Goal: Information Seeking & Learning: Learn about a topic

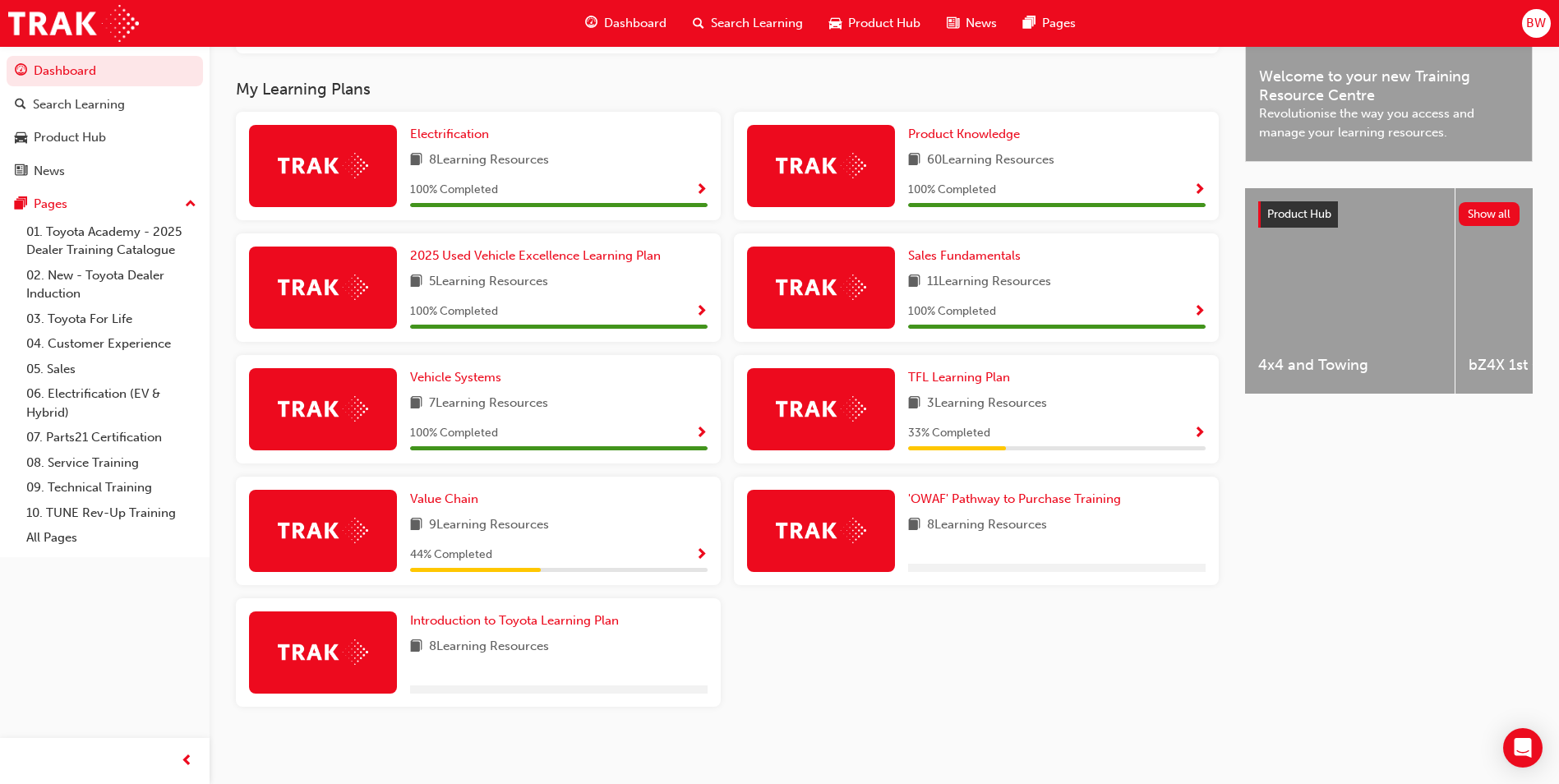
scroll to position [515, 0]
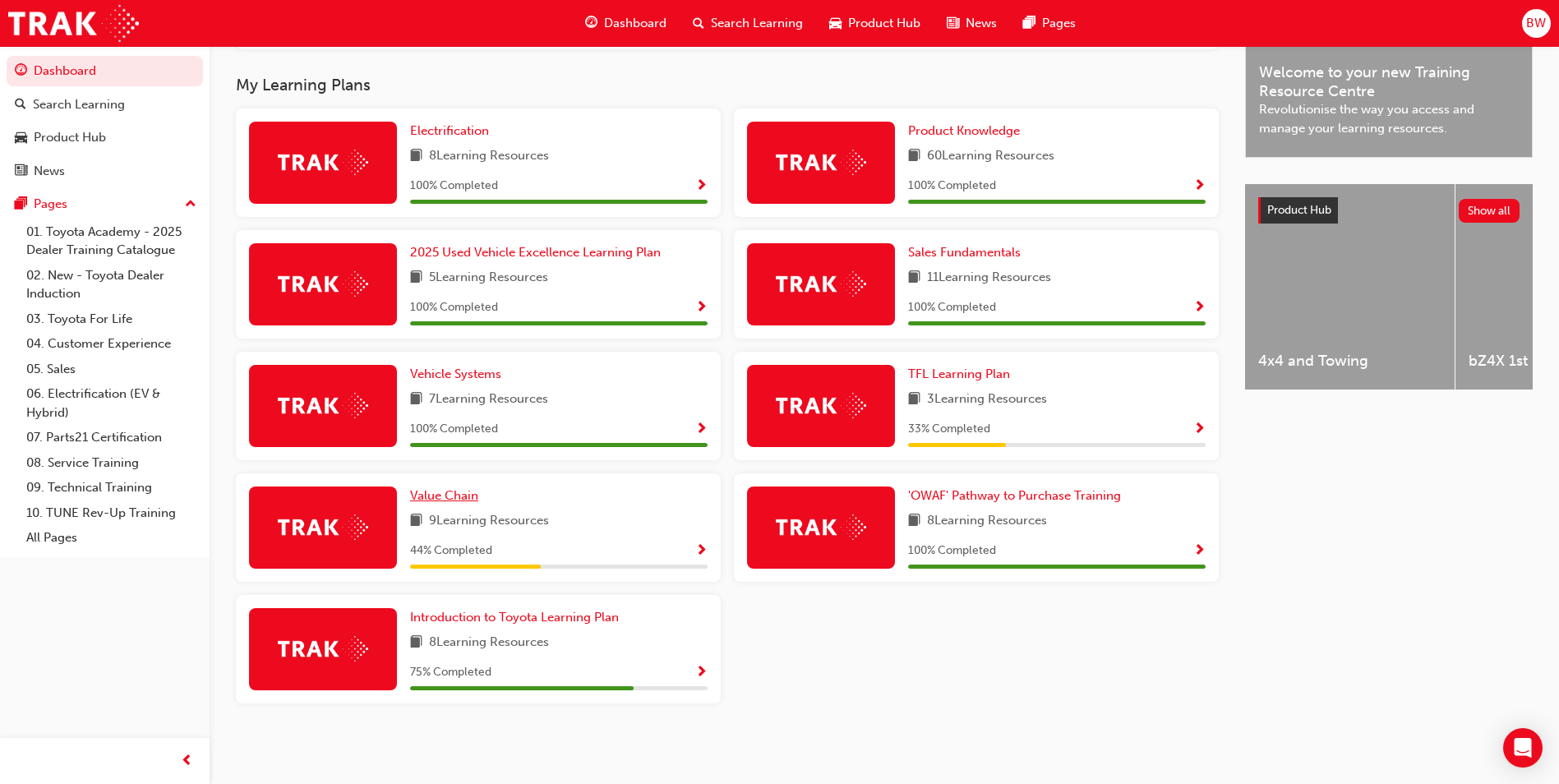
click at [430, 492] on span "Value Chain" at bounding box center [444, 495] width 68 height 14
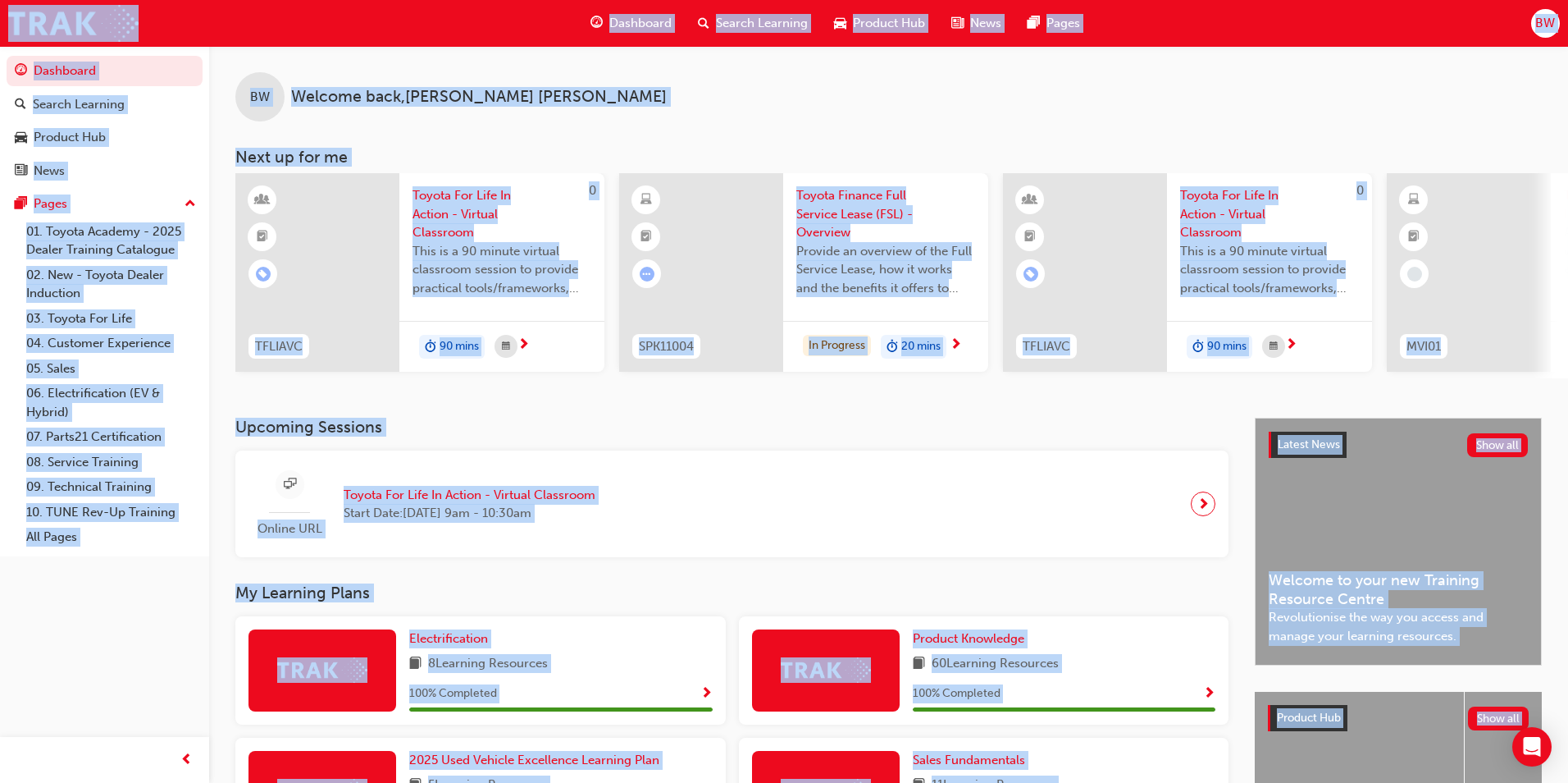
click at [429, 491] on div "BW Welcome back , [PERSON_NAME] Next up for me 0 TFLIAVC Toyota For Life In Act…" at bounding box center [784, 645] width 1568 height 1291
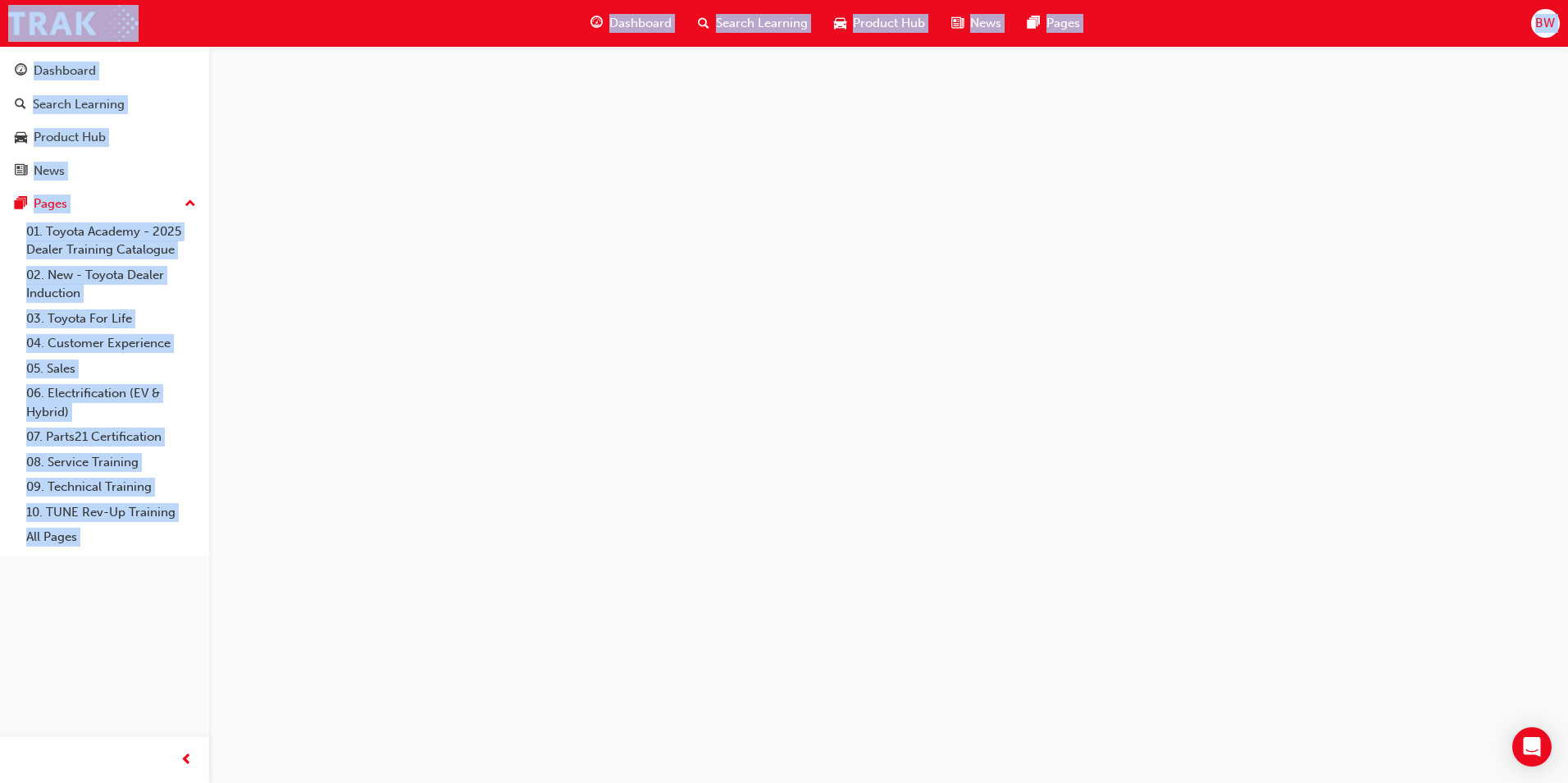
click at [429, 491] on div at bounding box center [784, 392] width 1568 height 783
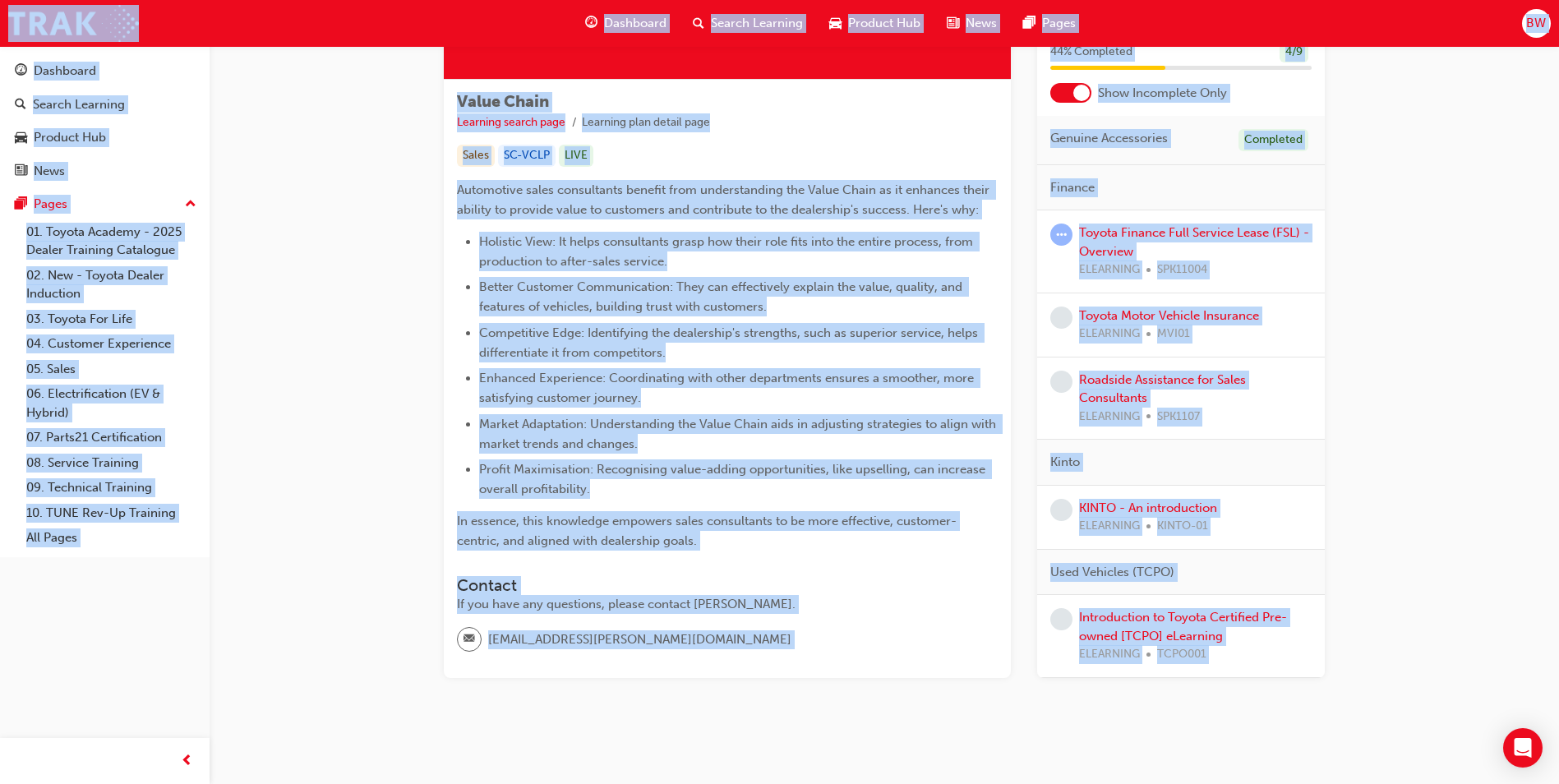
scroll to position [266, 0]
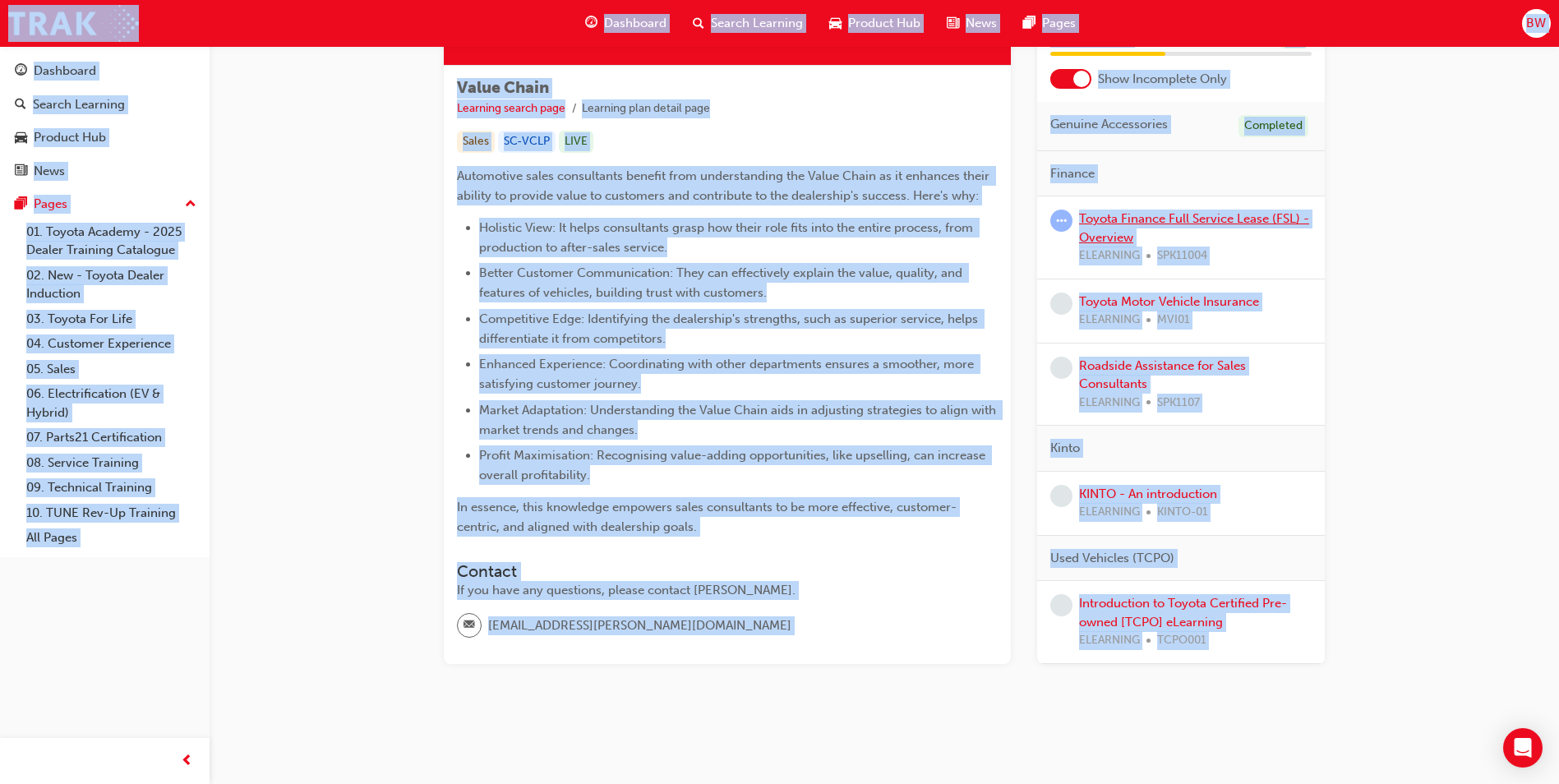
click at [1217, 220] on link "Toyota Finance Full Service Lease (FSL) - Overview" at bounding box center [1194, 228] width 230 height 34
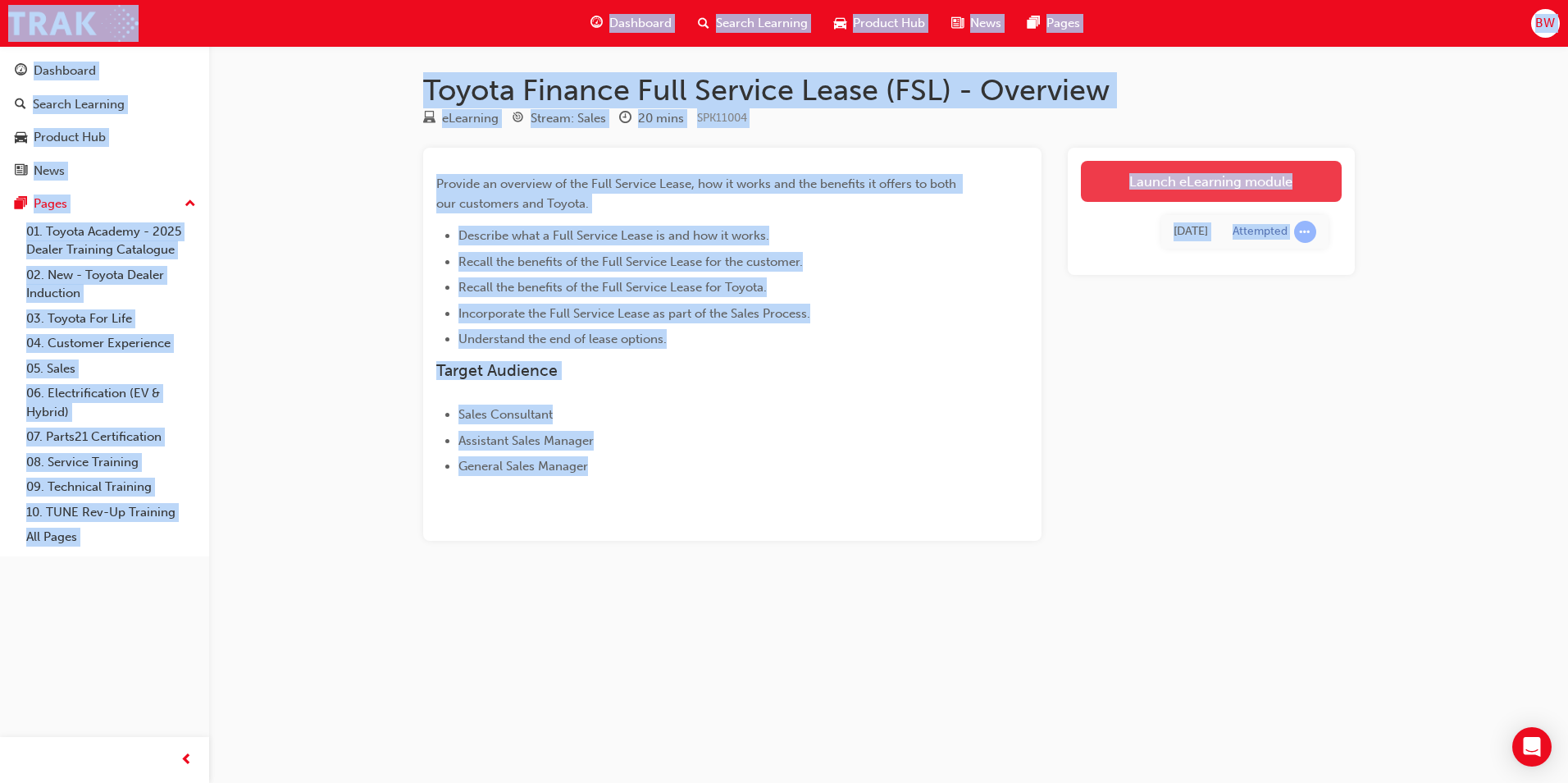
click at [1165, 184] on link "Launch eLearning module" at bounding box center [1211, 182] width 261 height 41
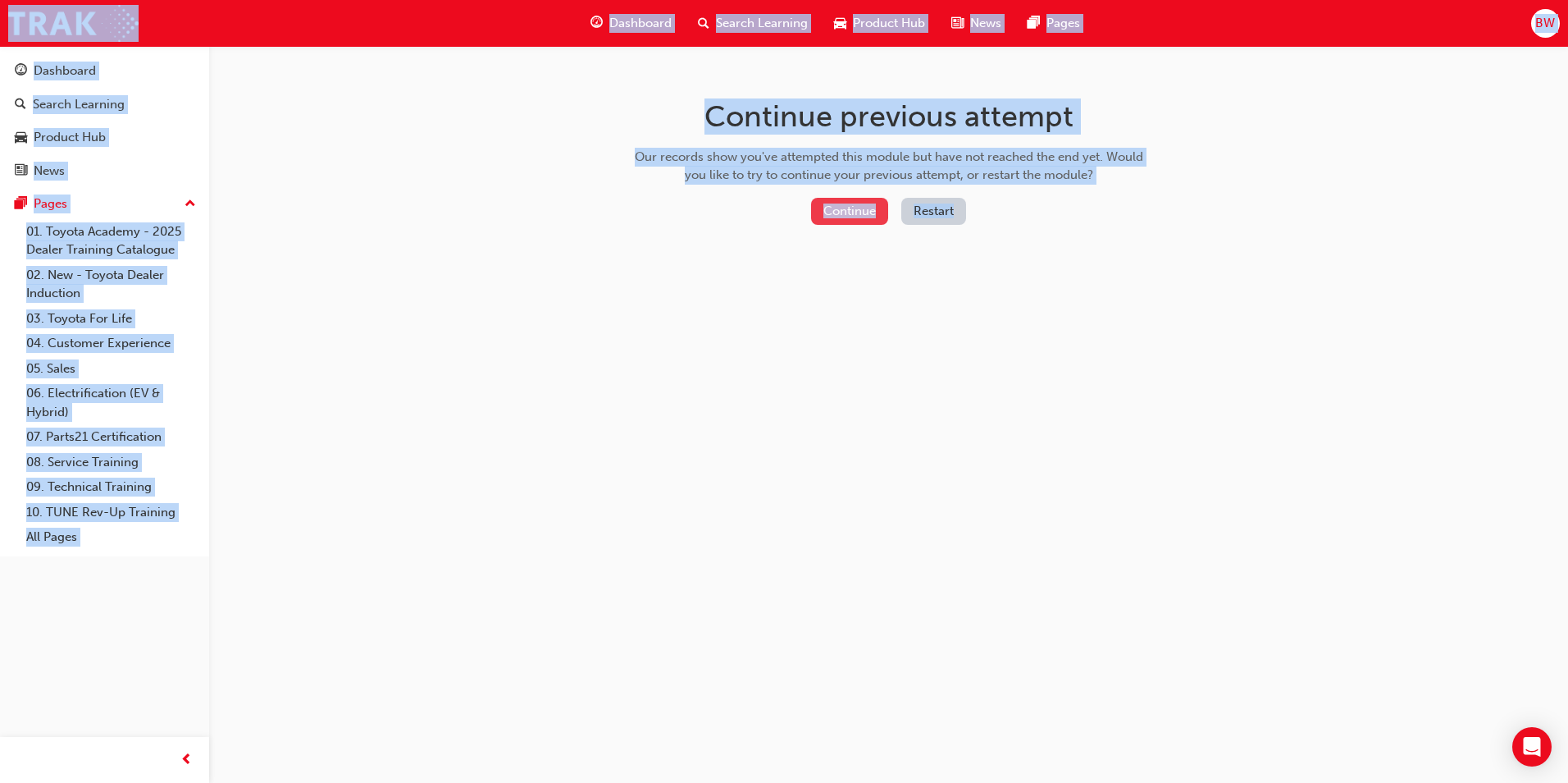
click at [841, 215] on button "Continue" at bounding box center [850, 211] width 77 height 27
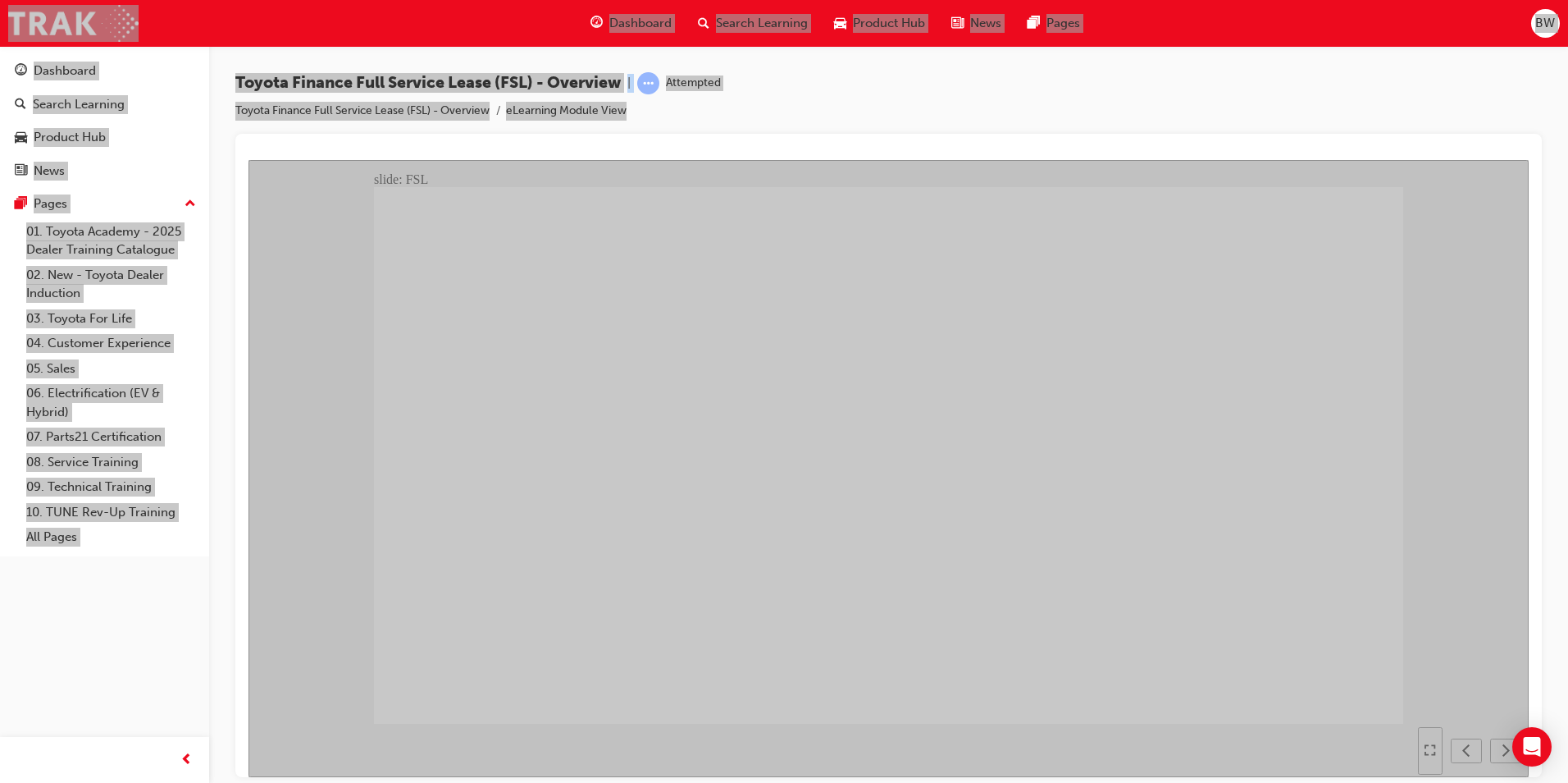
click at [1496, 753] on div "next" at bounding box center [1505, 750] width 18 height 17
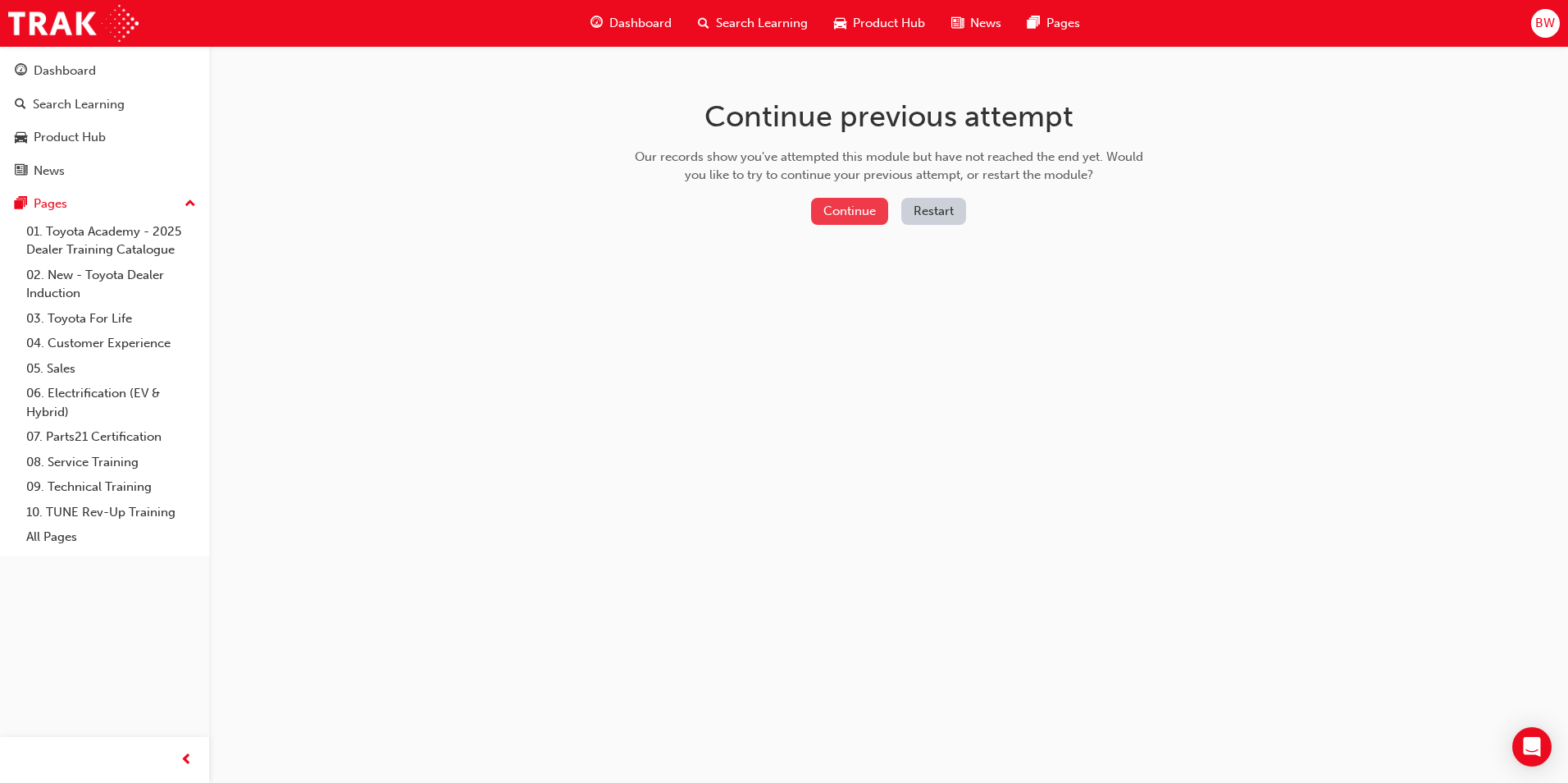
click at [867, 217] on button "Continue" at bounding box center [850, 211] width 77 height 27
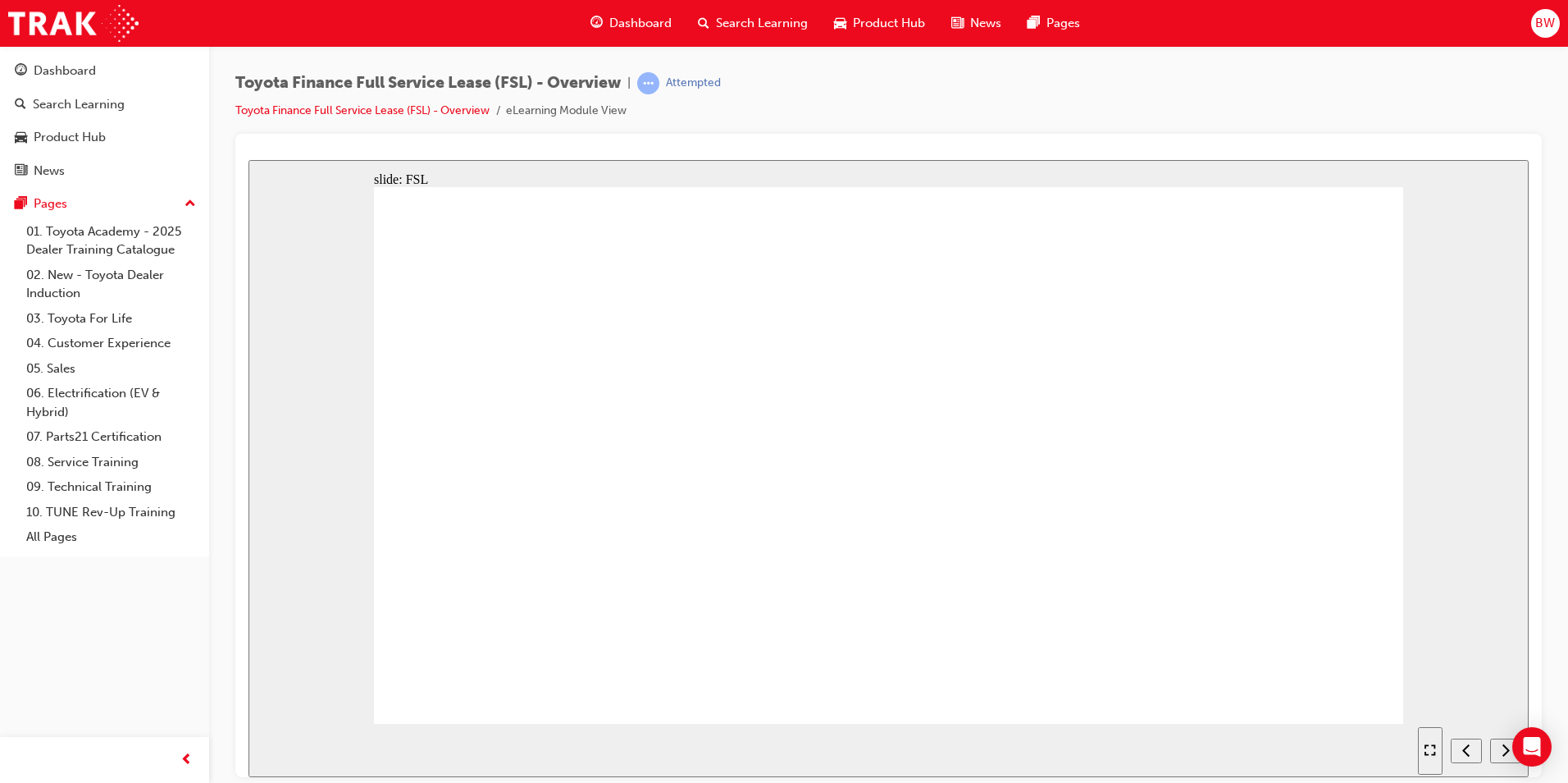
drag, startPoint x: 482, startPoint y: 349, endPoint x: 652, endPoint y: 346, distance: 170.0
drag, startPoint x: 672, startPoint y: 345, endPoint x: 685, endPoint y: 344, distance: 13.0
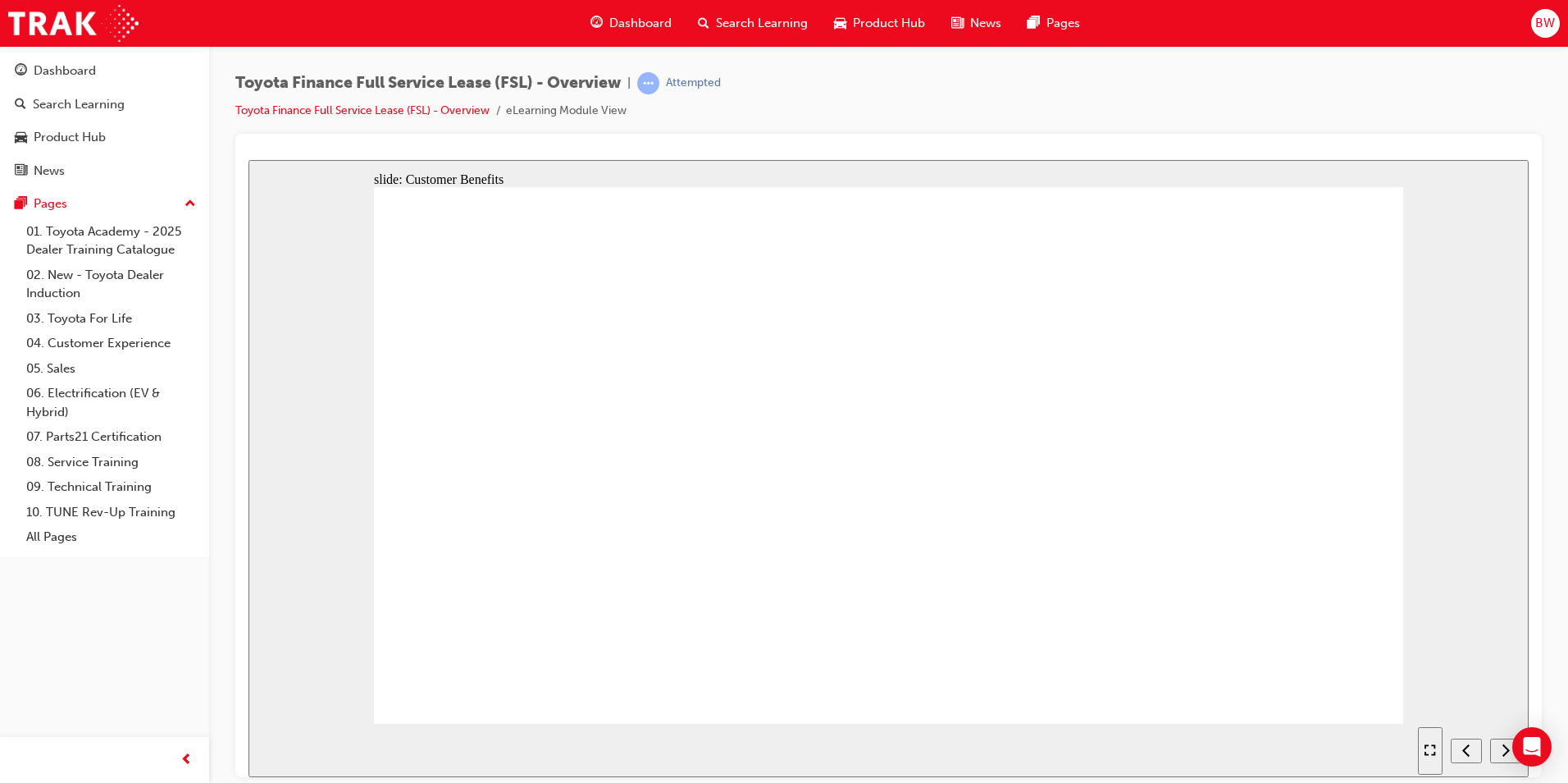
drag, startPoint x: 543, startPoint y: 376, endPoint x: 643, endPoint y: 382, distance: 100.2
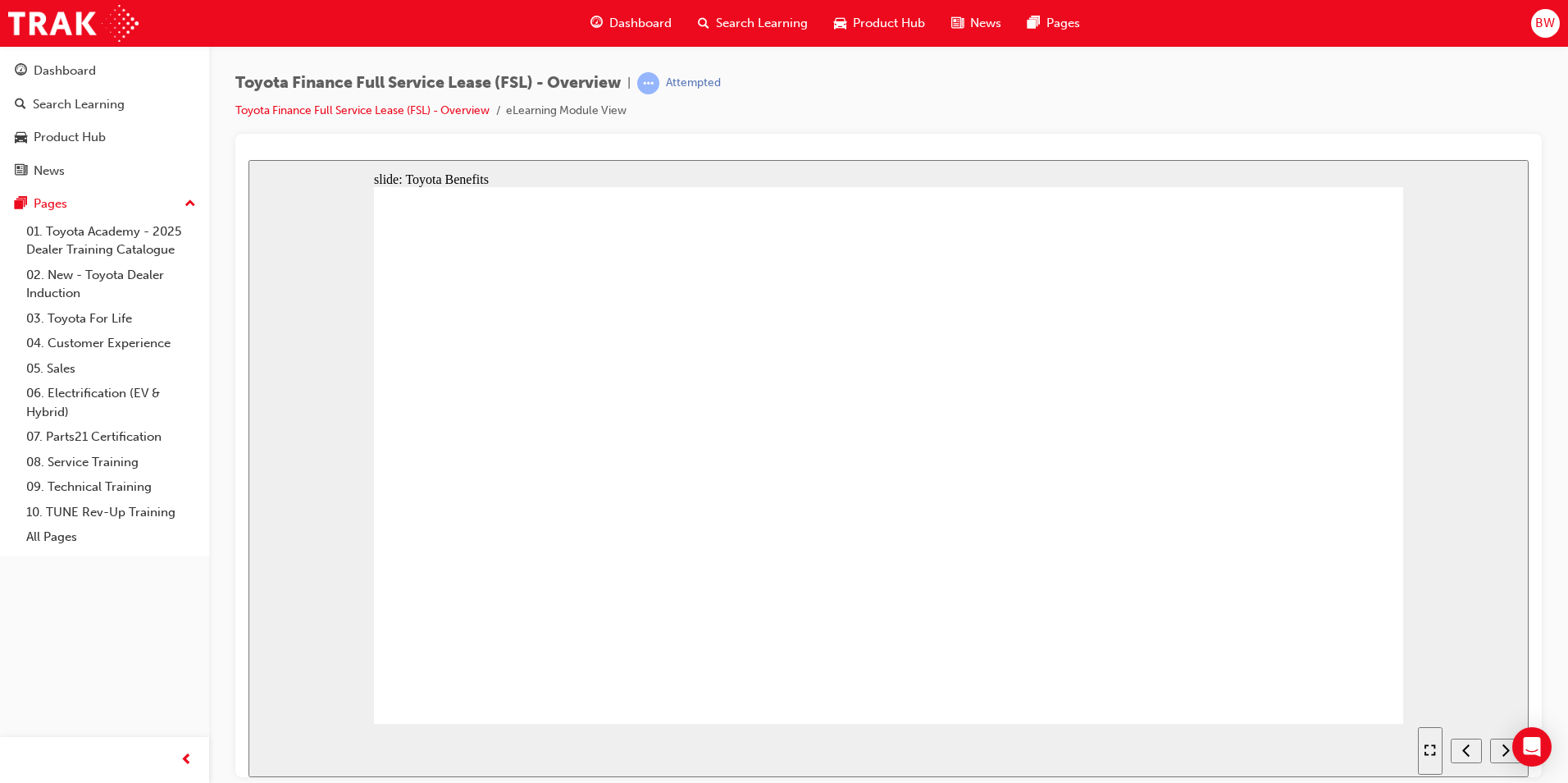
drag, startPoint x: 568, startPoint y: 510, endPoint x: 698, endPoint y: 545, distance: 134.6
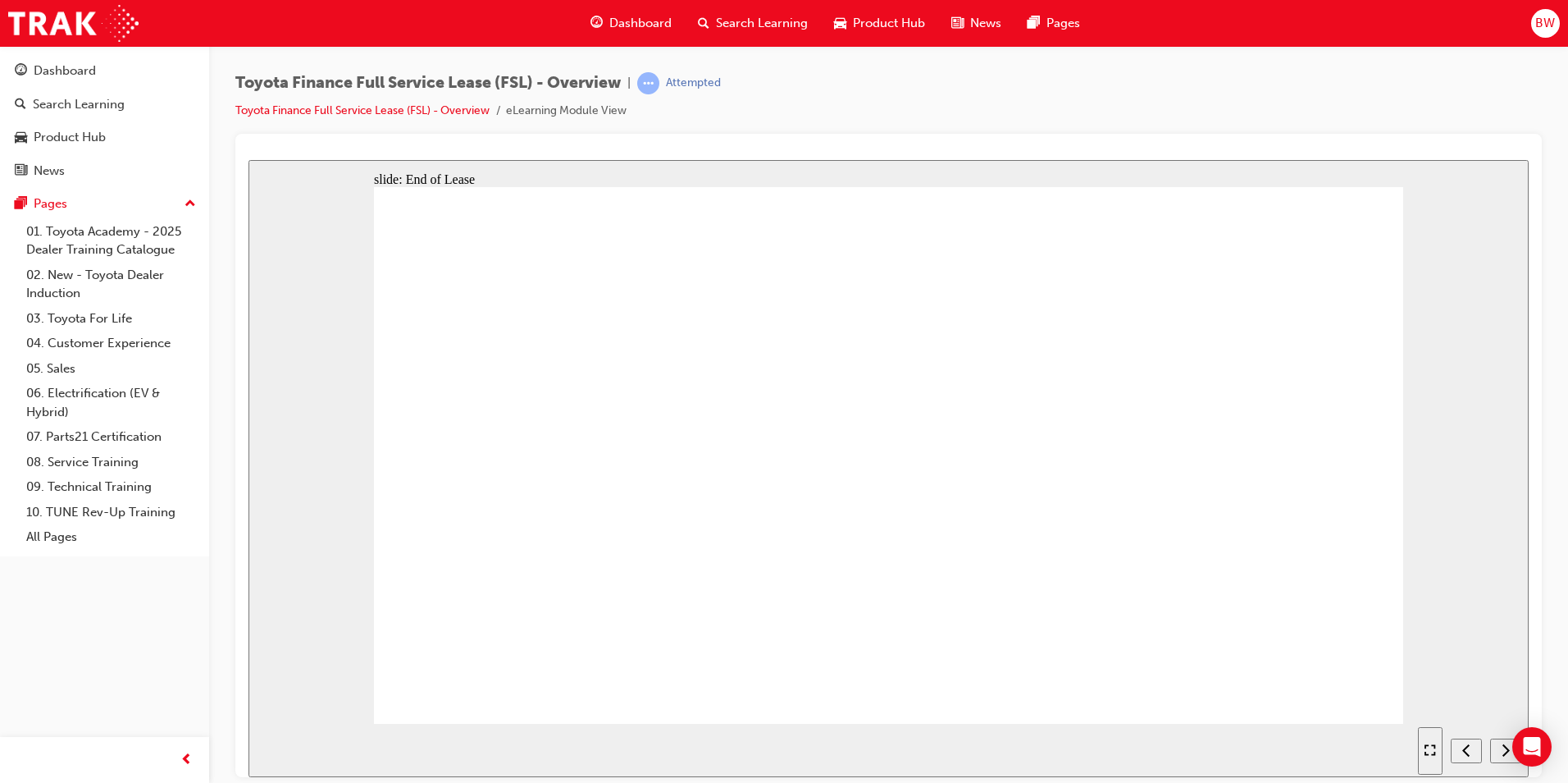
drag, startPoint x: 727, startPoint y: 313, endPoint x: 806, endPoint y: 315, distance: 79.0
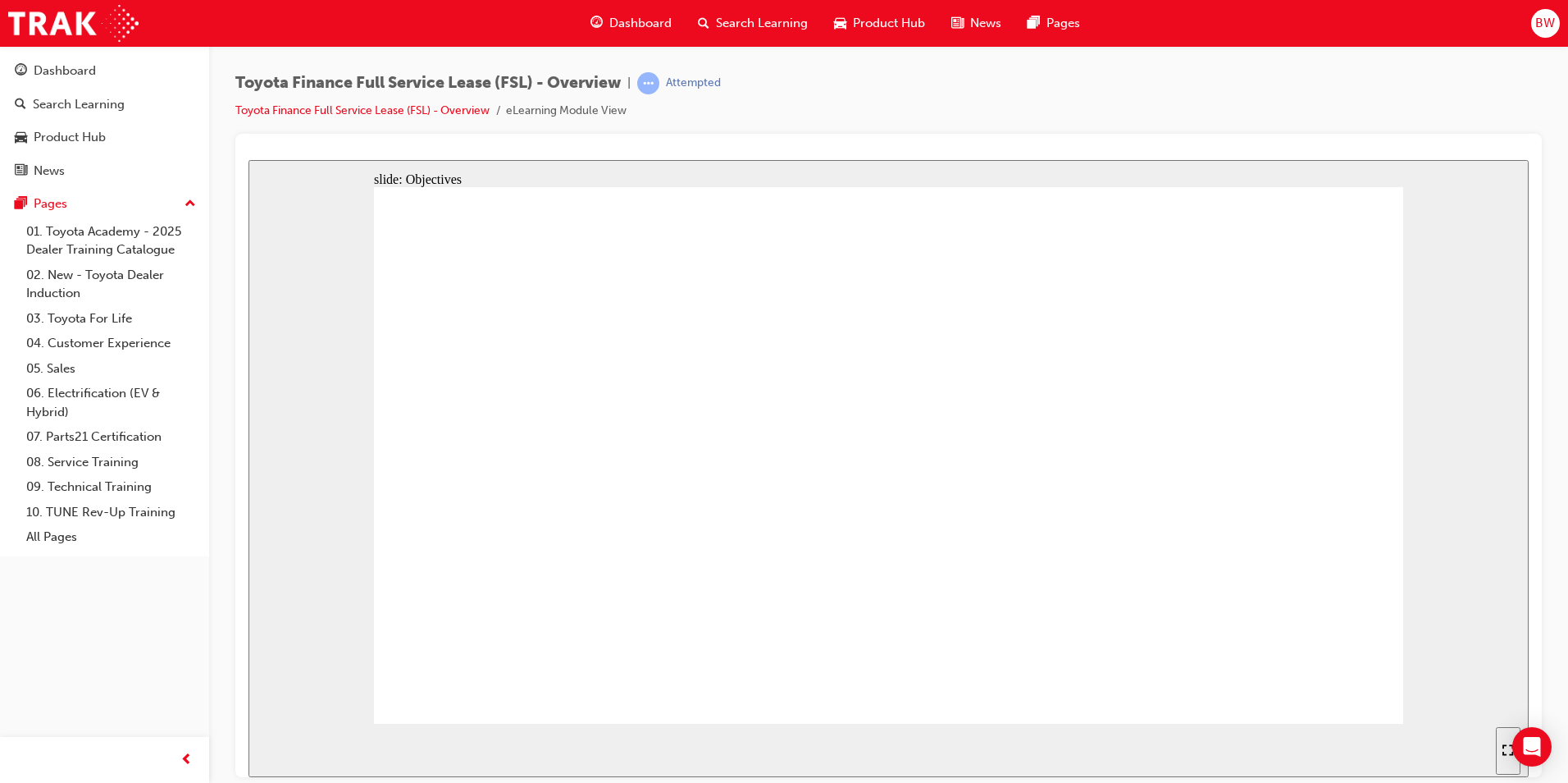
drag, startPoint x: 1048, startPoint y: 409, endPoint x: 1081, endPoint y: 412, distance: 33.1
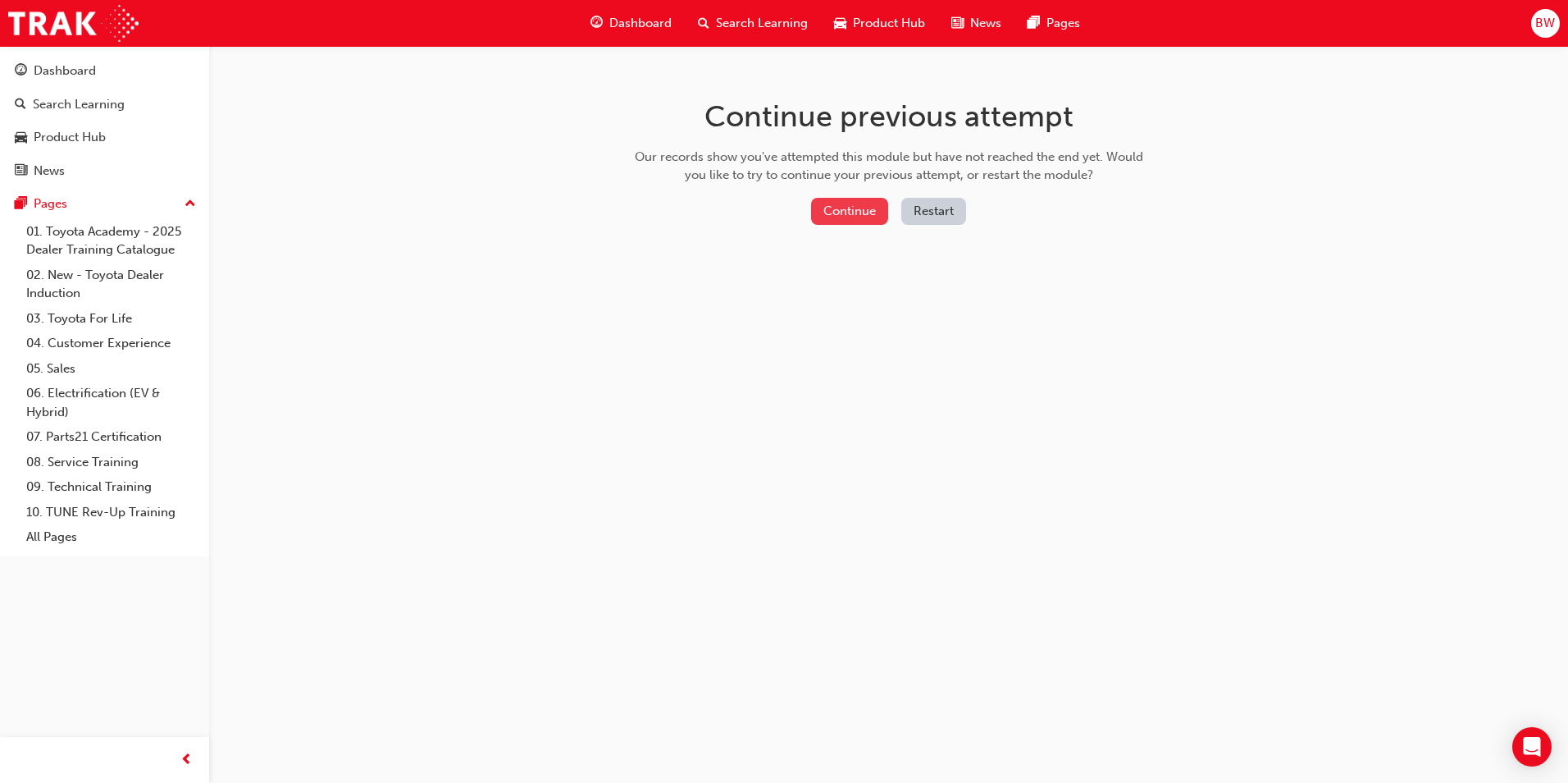
click at [879, 219] on button "Continue" at bounding box center [850, 211] width 77 height 27
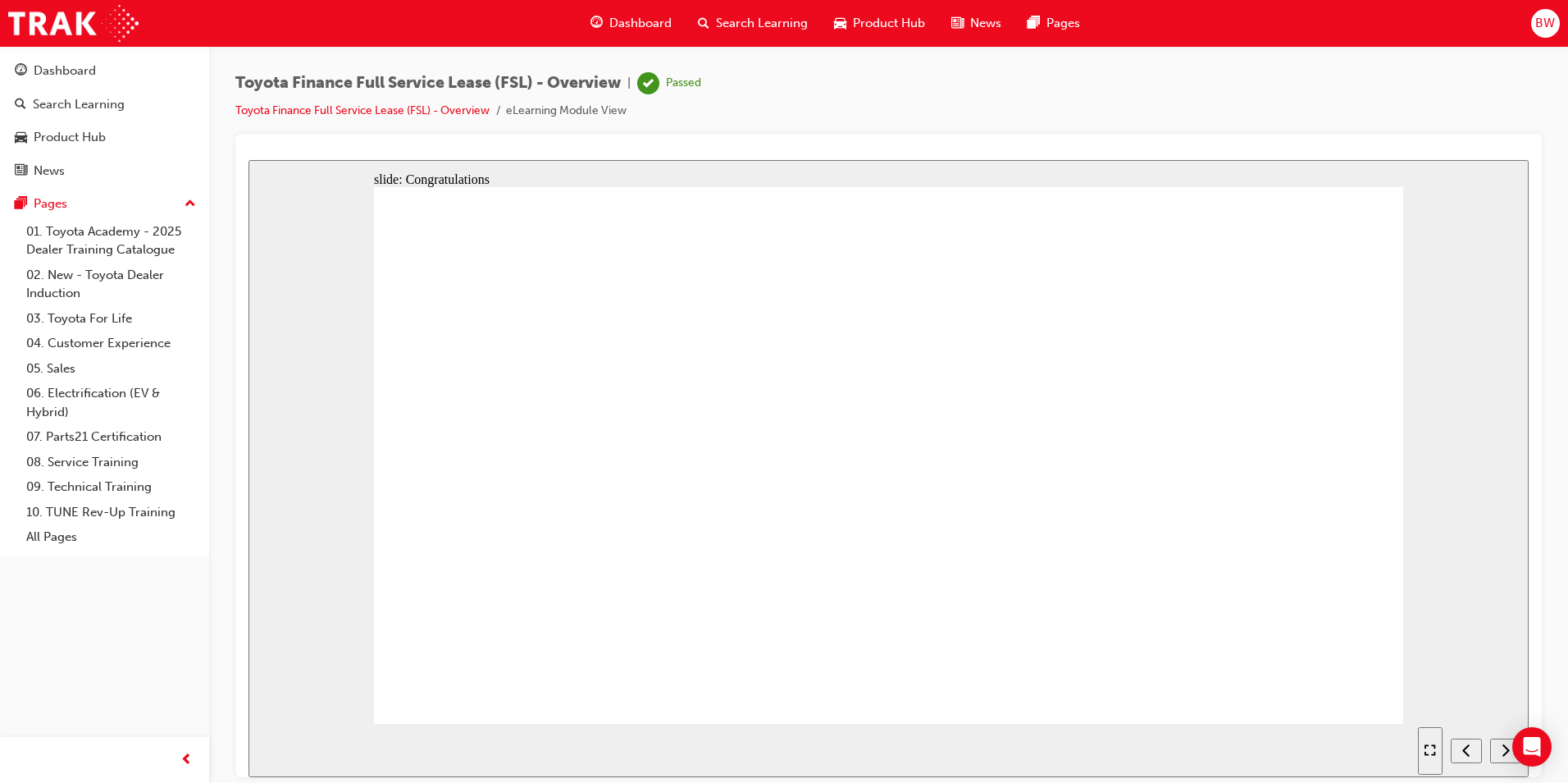
click at [639, 19] on span "Dashboard" at bounding box center [640, 23] width 63 height 19
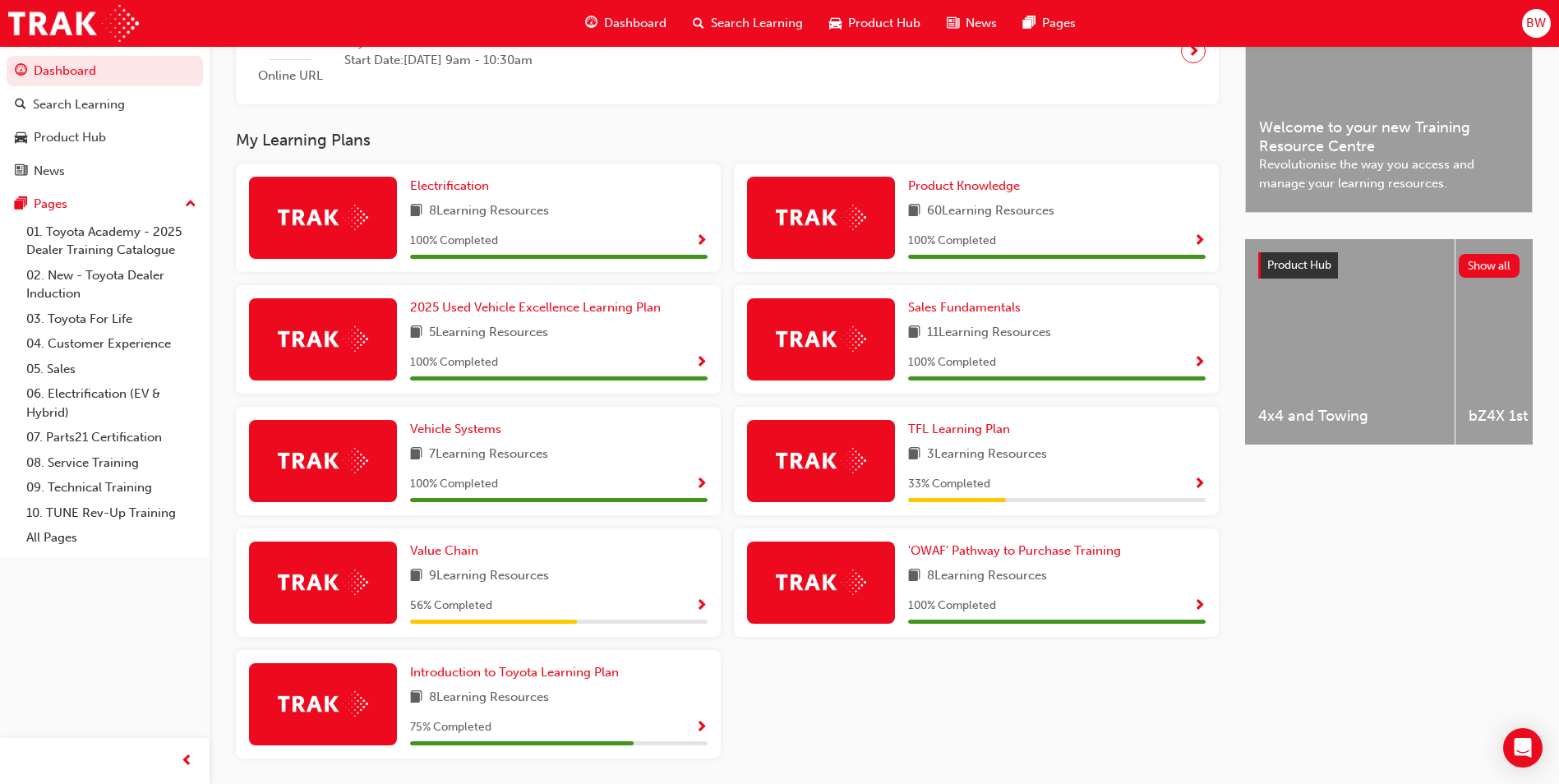
scroll to position [492, 0]
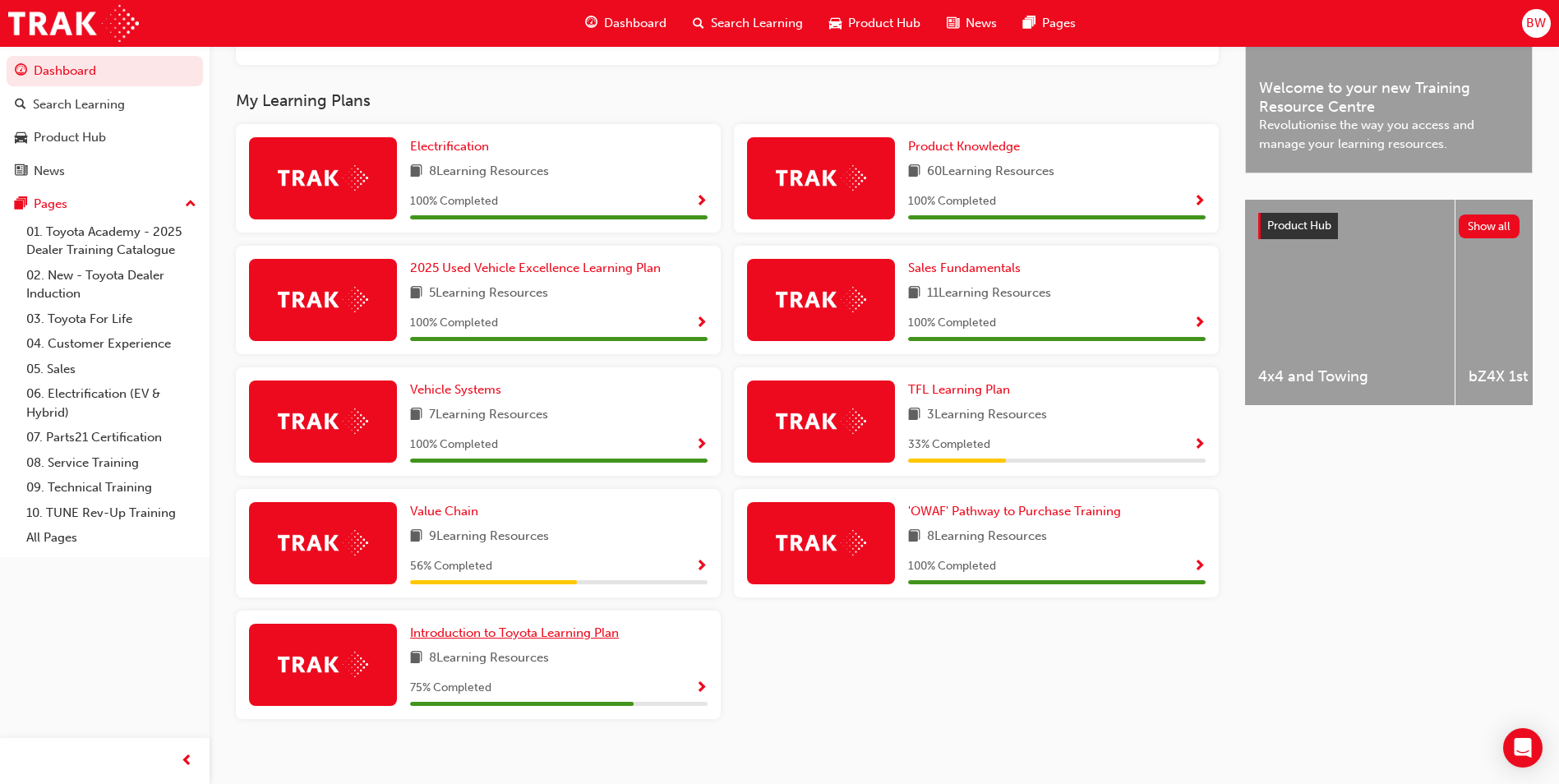
click at [572, 637] on span "Introduction to Toyota Learning Plan" at bounding box center [514, 632] width 209 height 14
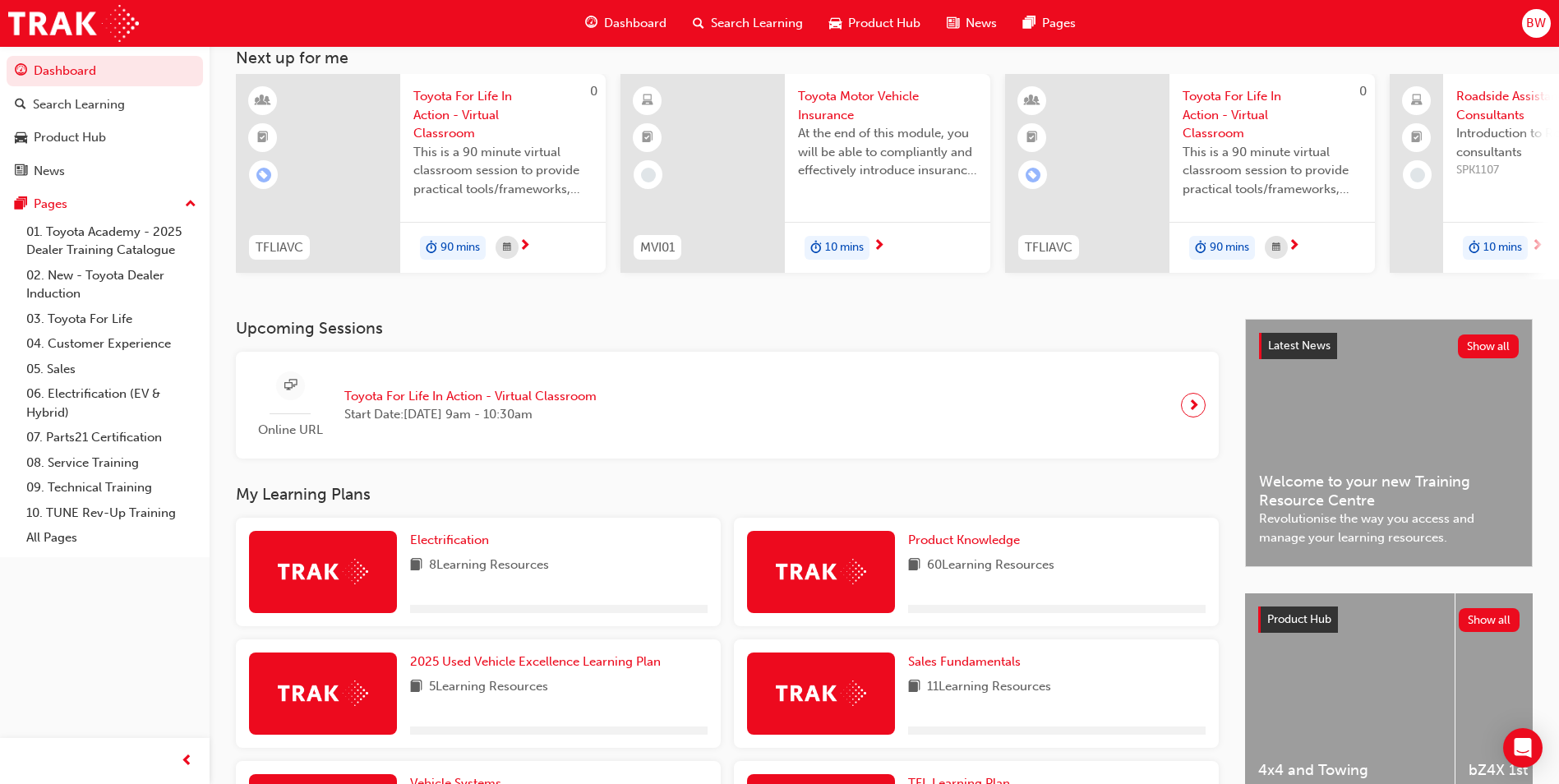
scroll to position [247, 0]
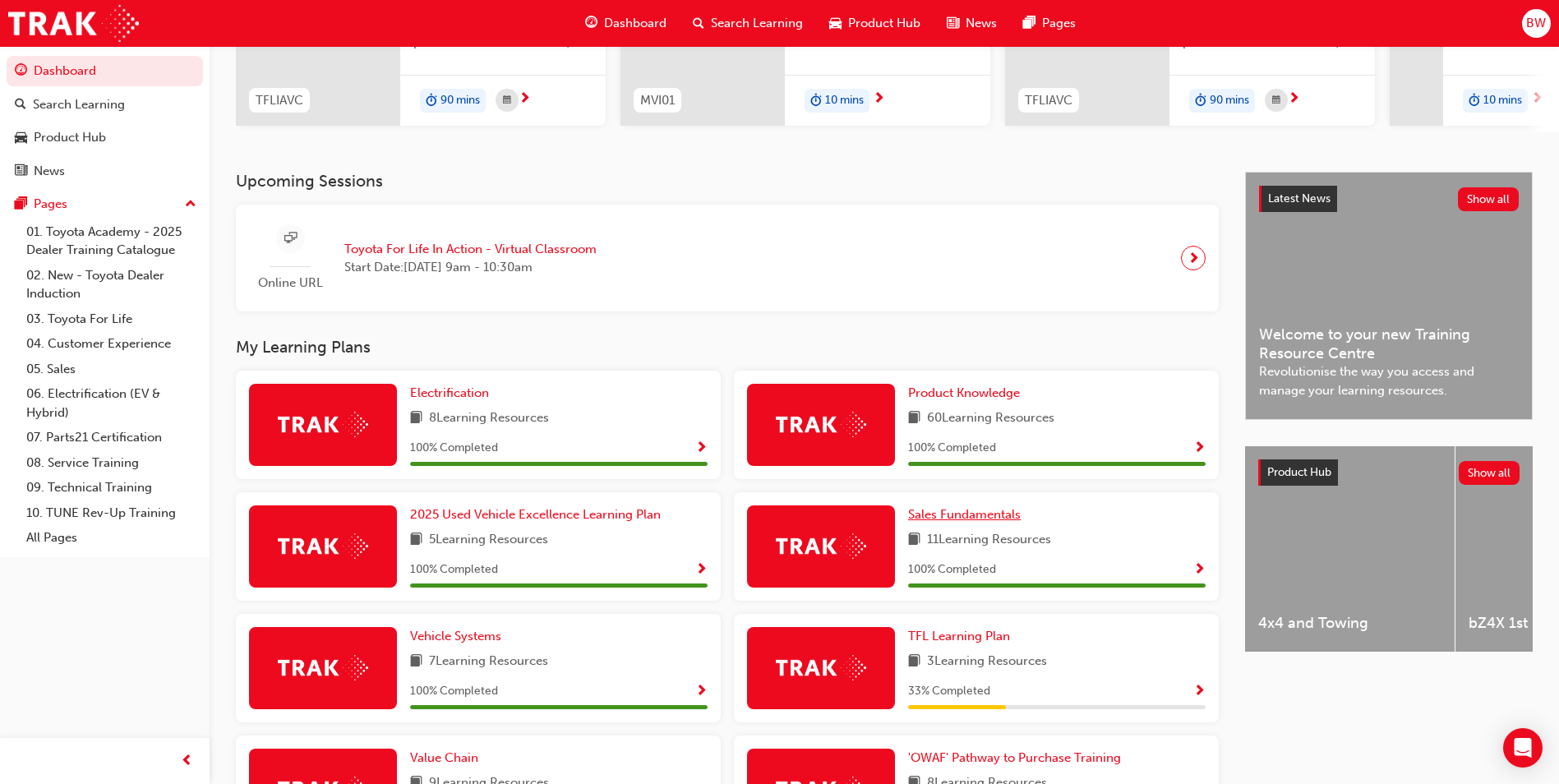
click at [971, 518] on span "Sales Fundamentals" at bounding box center [964, 514] width 112 height 14
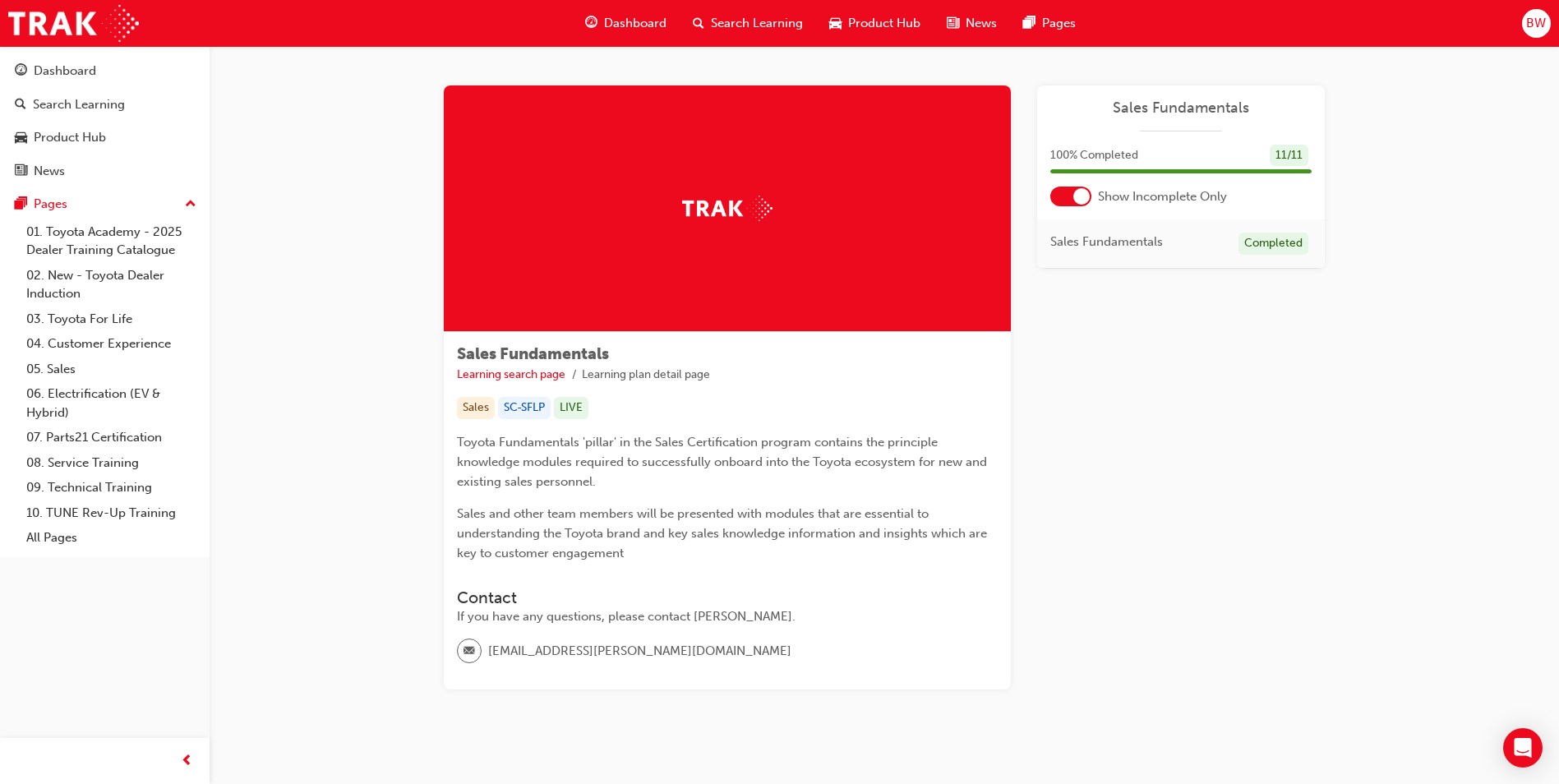
click at [1074, 202] on div at bounding box center [1071, 196] width 41 height 20
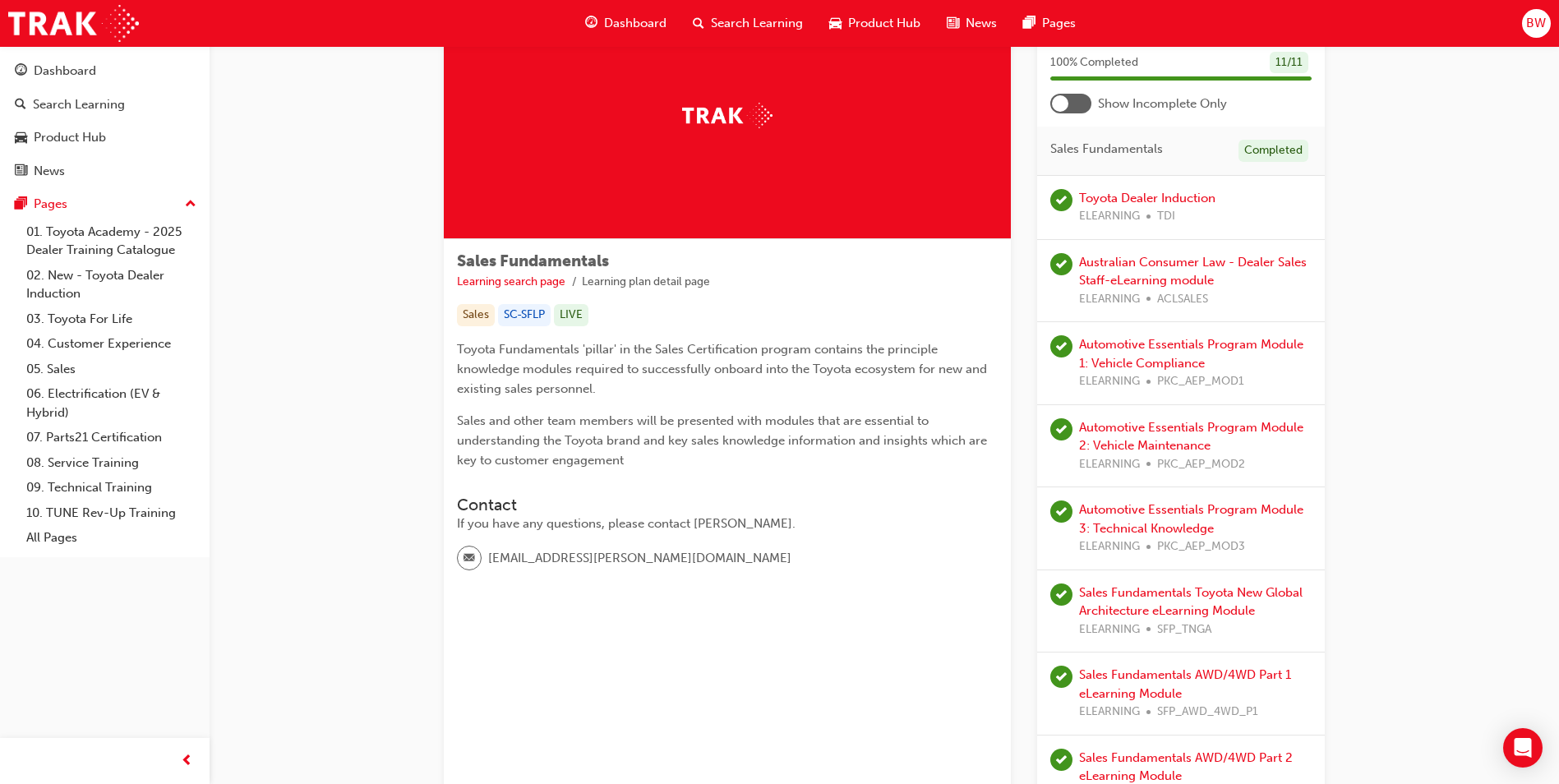
scroll to position [247, 0]
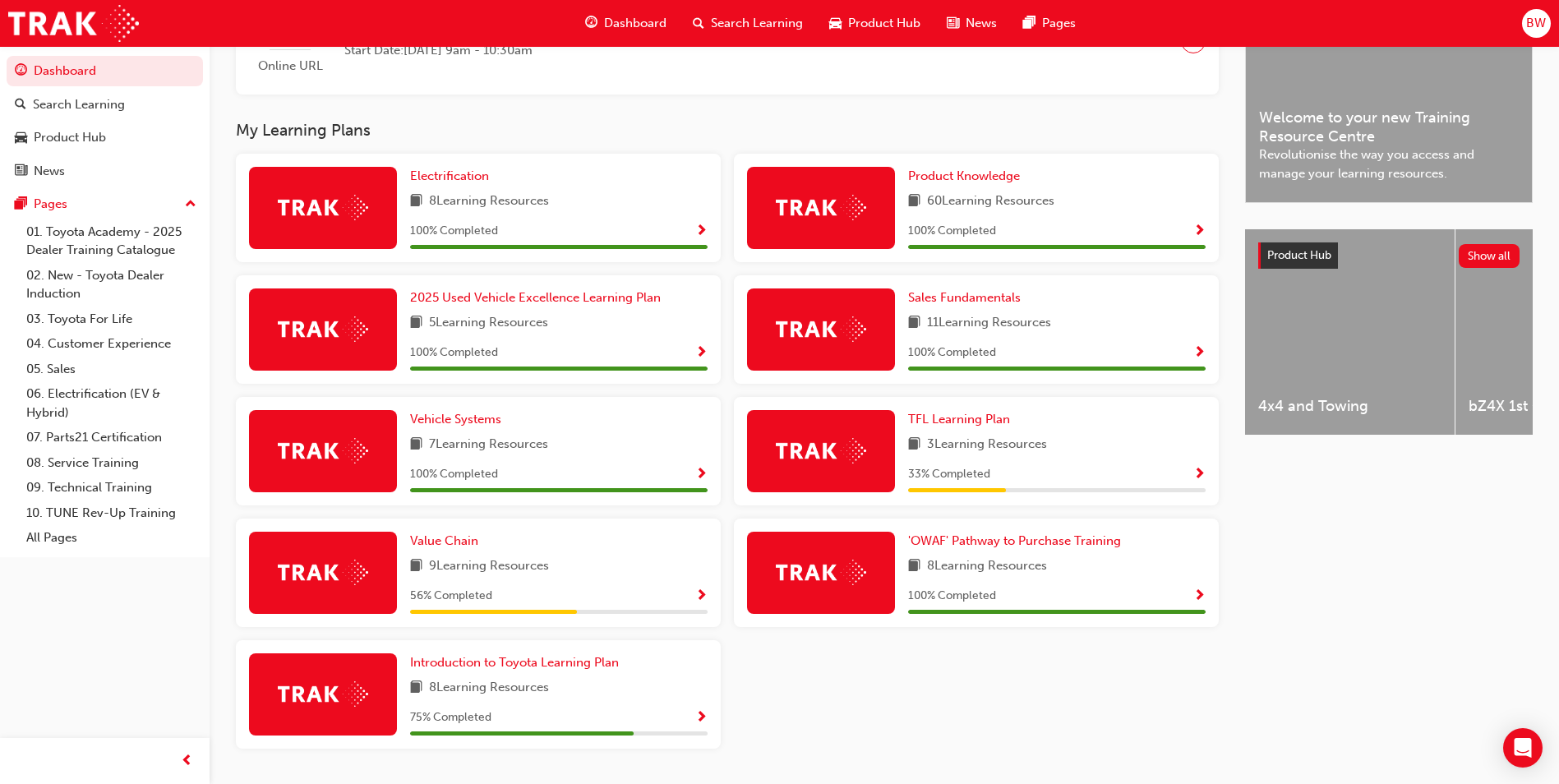
scroll to position [492, 0]
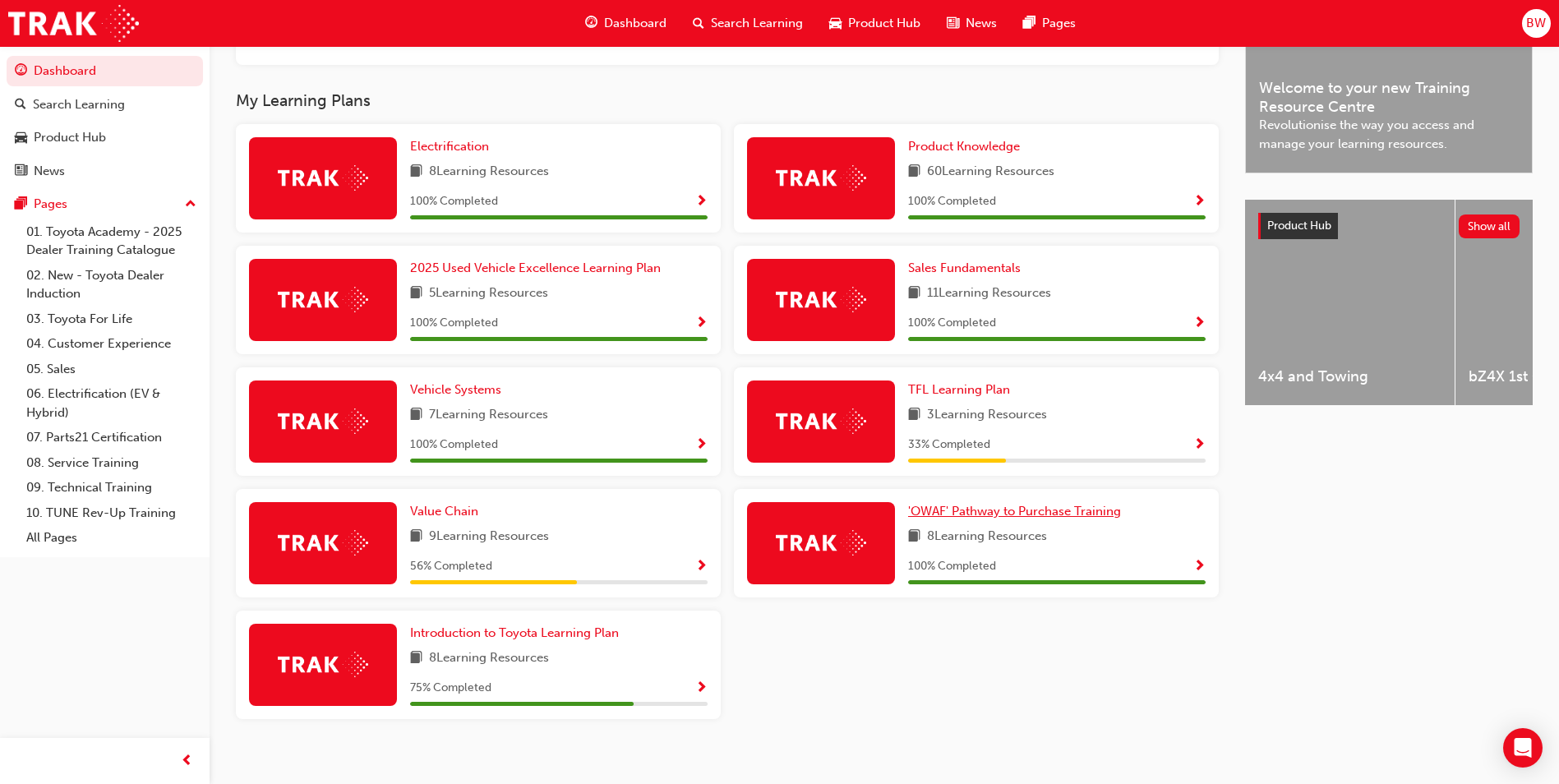
click at [969, 515] on span "'OWAF' Pathway to Purchase Training" at bounding box center [1014, 510] width 213 height 14
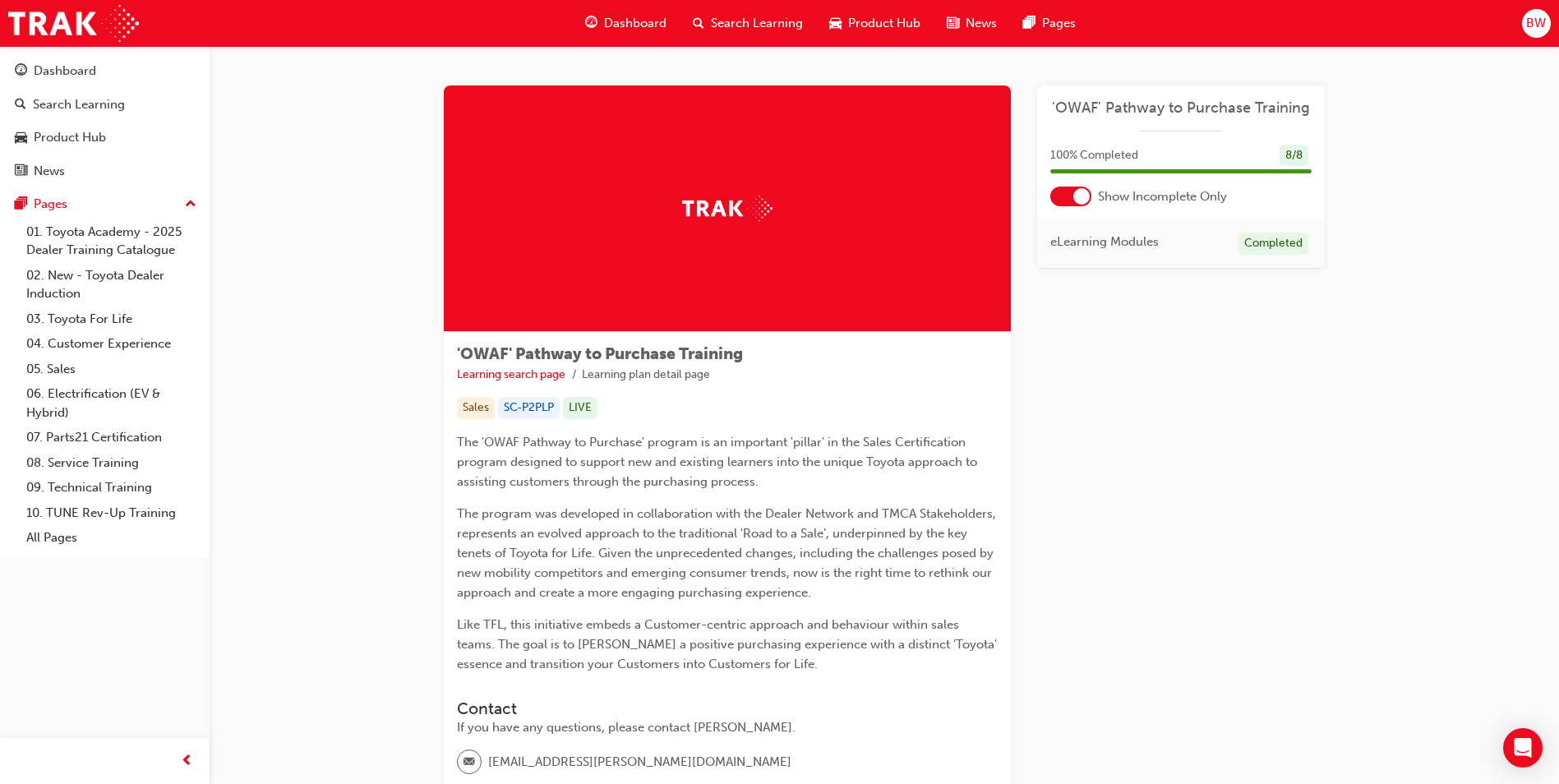
click at [1414, 374] on div "'OWAF' Pathway to Purchase Training Learning search page Learning plan detail p…" at bounding box center [885, 504] width 1350 height 917
click at [1079, 190] on div at bounding box center [1082, 196] width 16 height 16
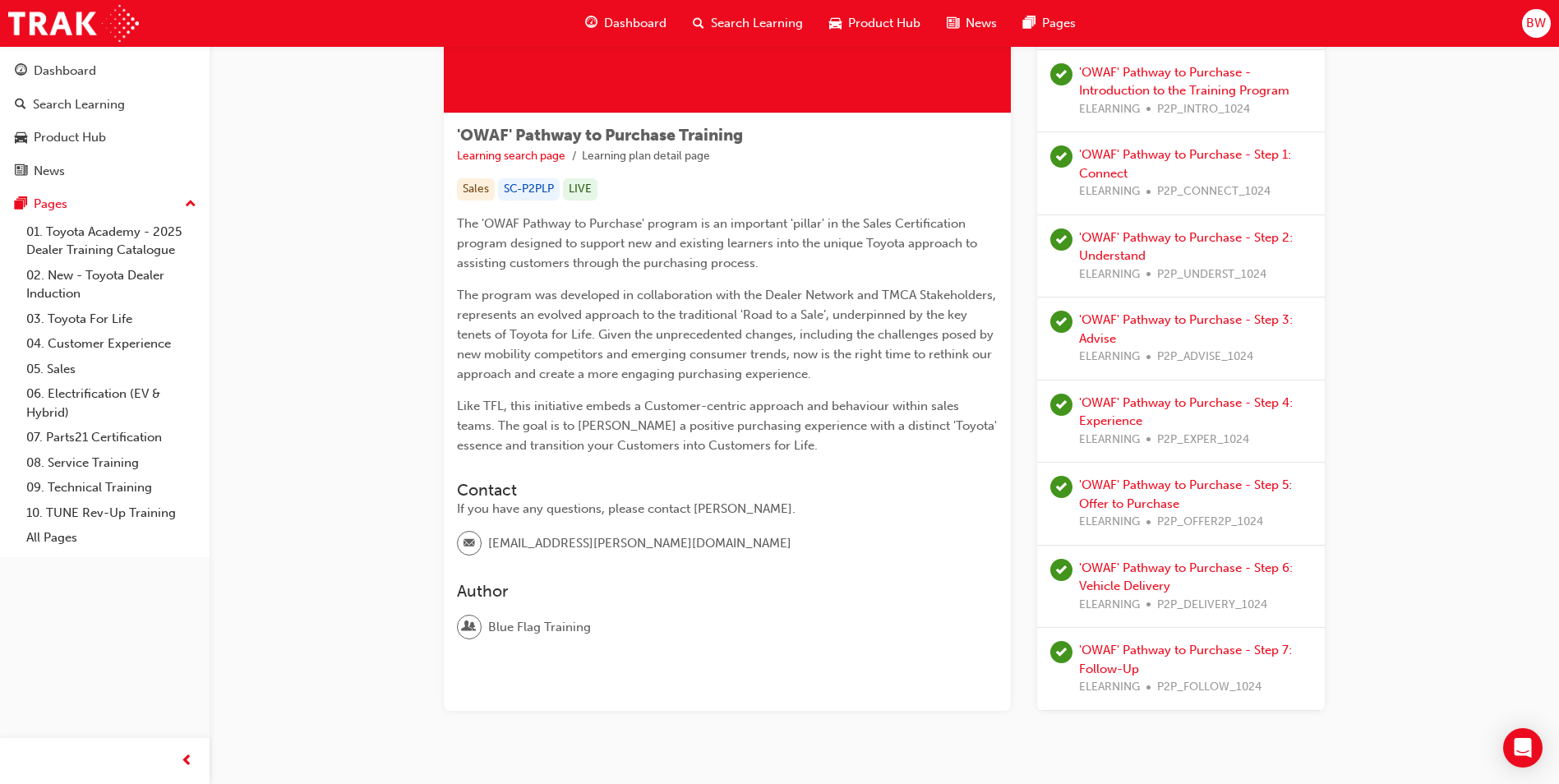
scroll to position [247, 0]
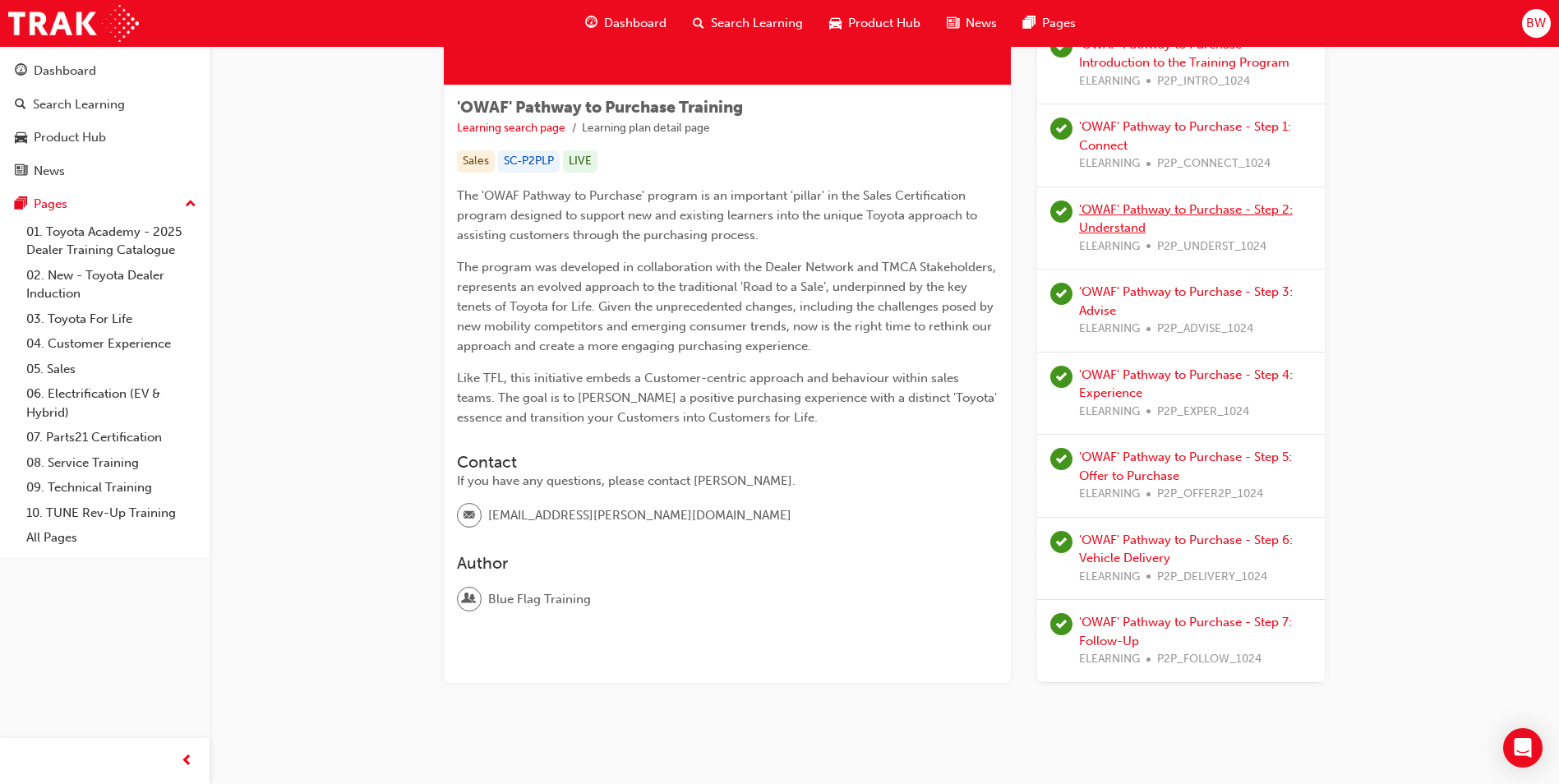
click at [1108, 229] on link "'OWAF' Pathway to Purchase - Step 2: Understand" at bounding box center [1186, 219] width 214 height 34
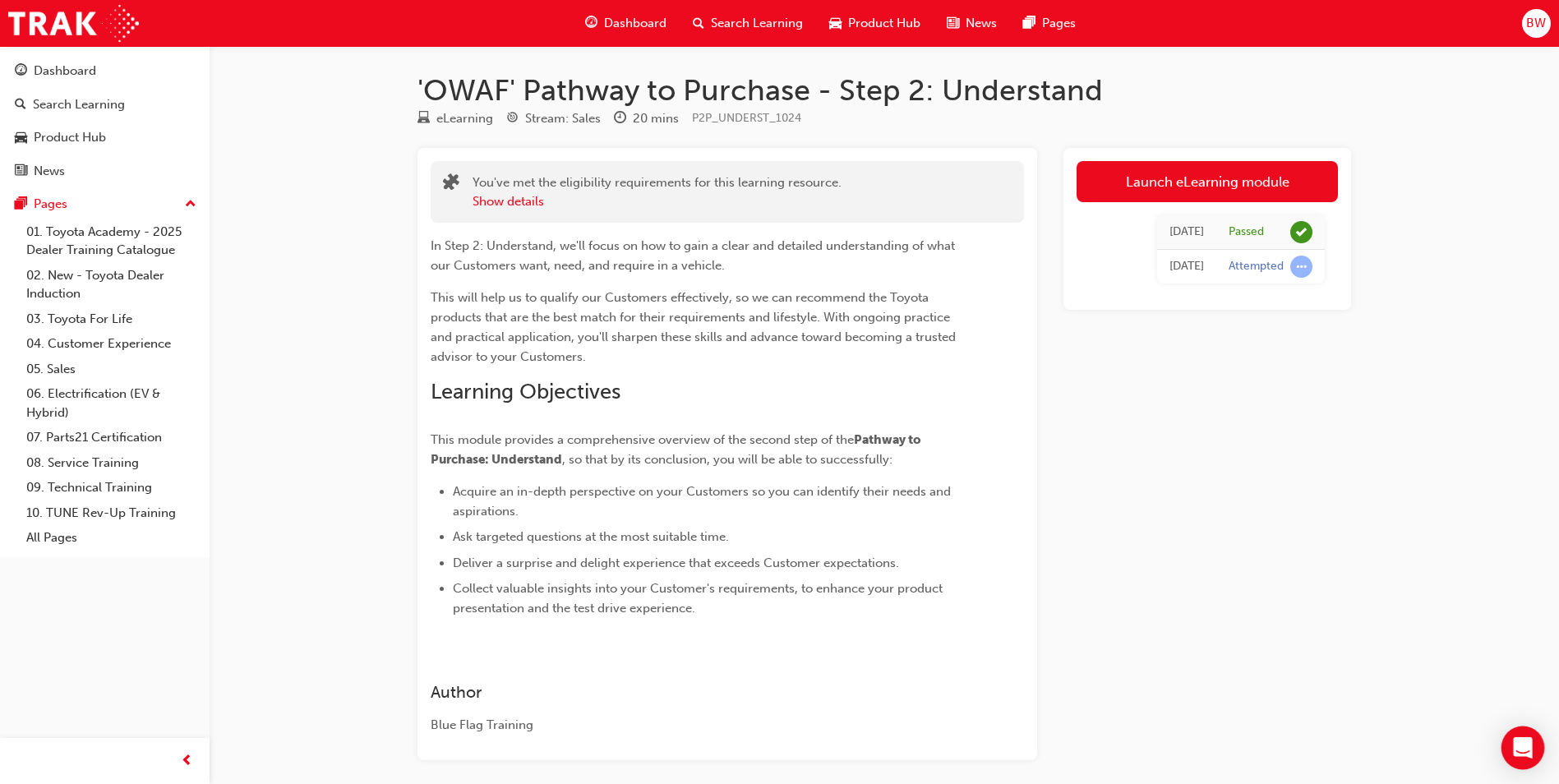
click at [1515, 742] on icon "Open Intercom Messenger" at bounding box center [1522, 747] width 19 height 22
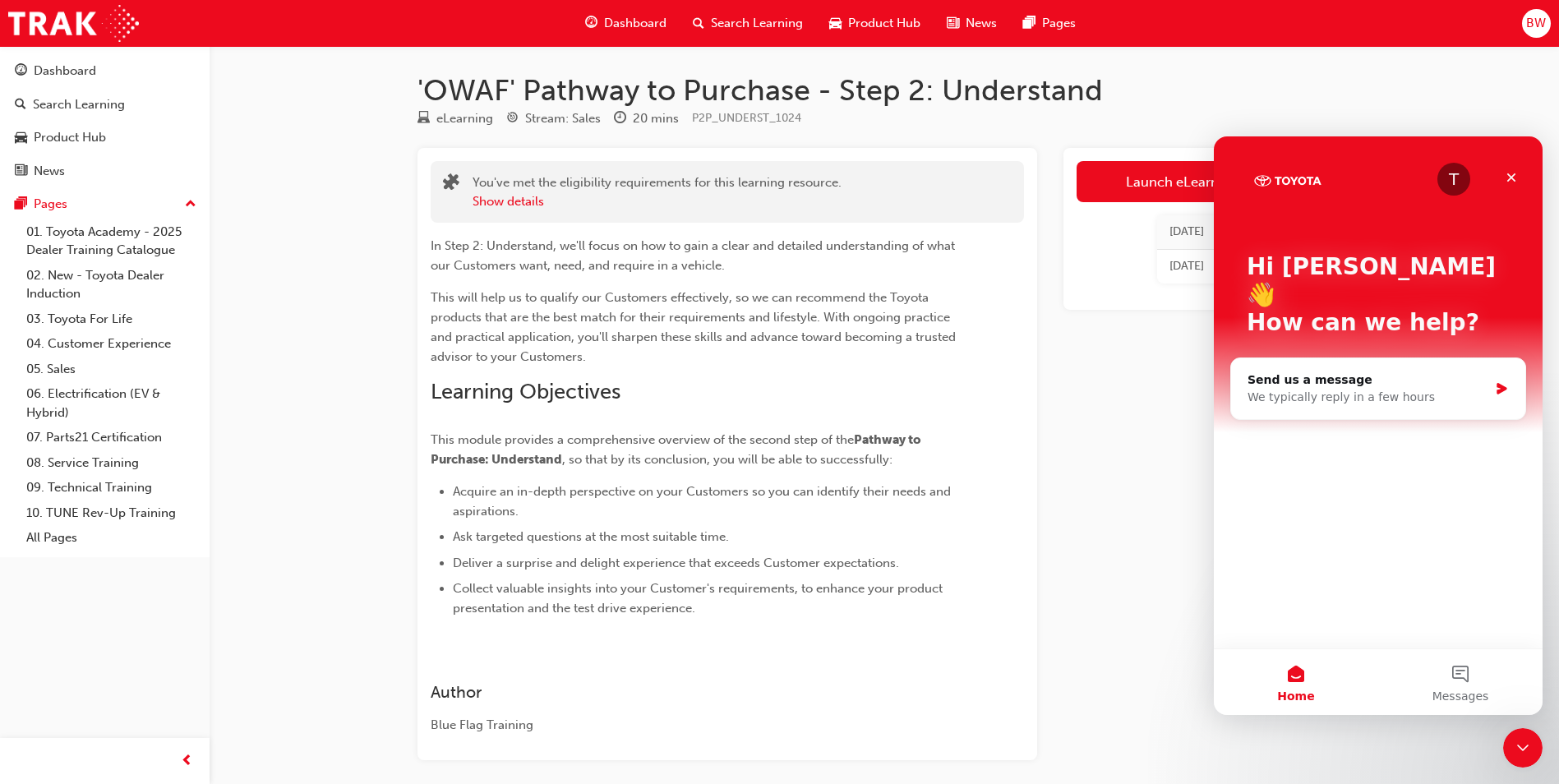
click at [1079, 459] on div "Launch eLearning module Wed 10 Sep 2025 Passed Wed 10 Sep 2025 Attempted" at bounding box center [1207, 454] width 288 height 612
click at [1519, 175] on div "Close" at bounding box center [1511, 177] width 30 height 30
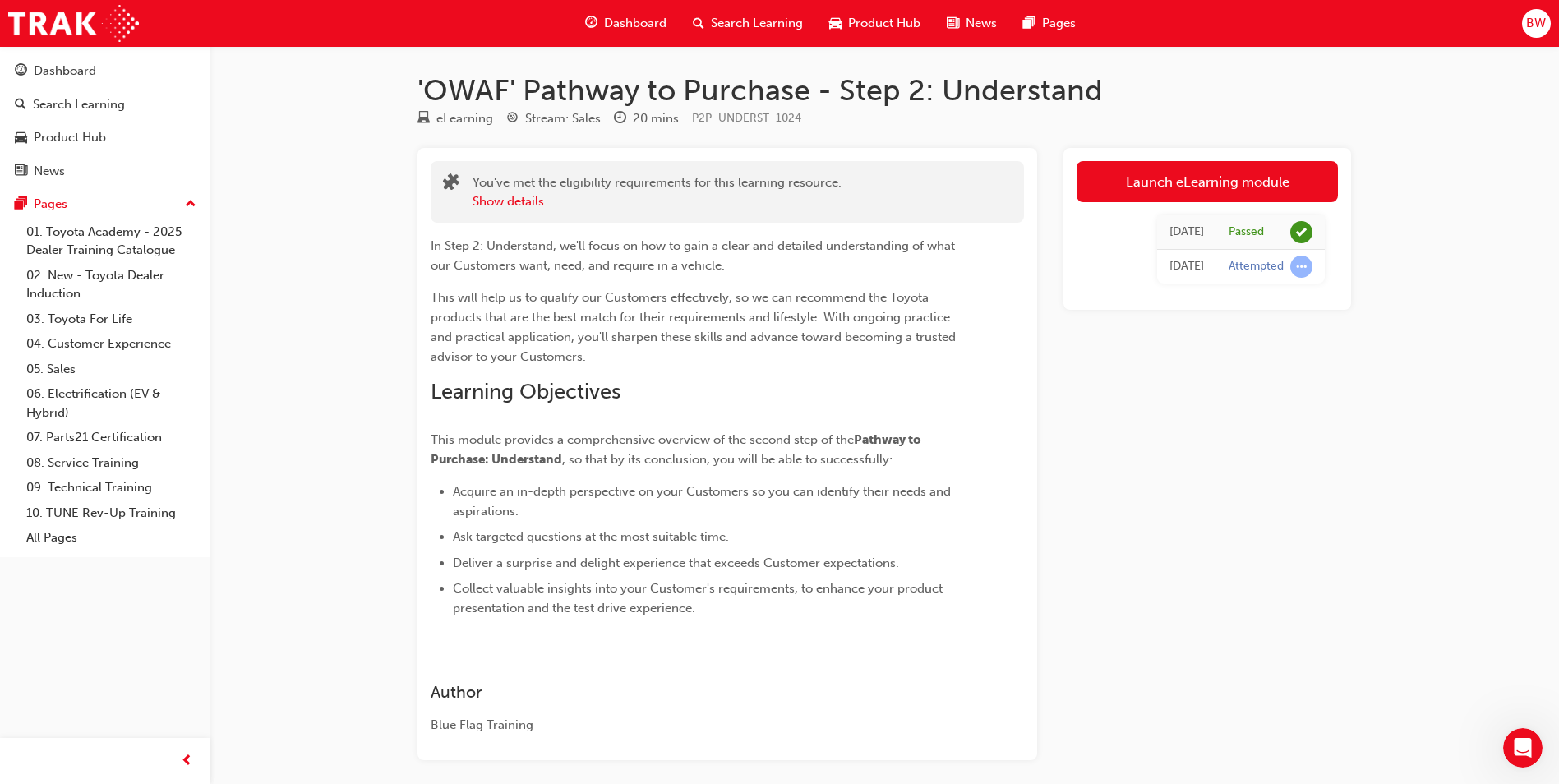
click at [1159, 436] on div "Launch eLearning module Wed 10 Sep 2025 Passed Wed 10 Sep 2025 Attempted" at bounding box center [1207, 454] width 288 height 612
